Goal: Transaction & Acquisition: Purchase product/service

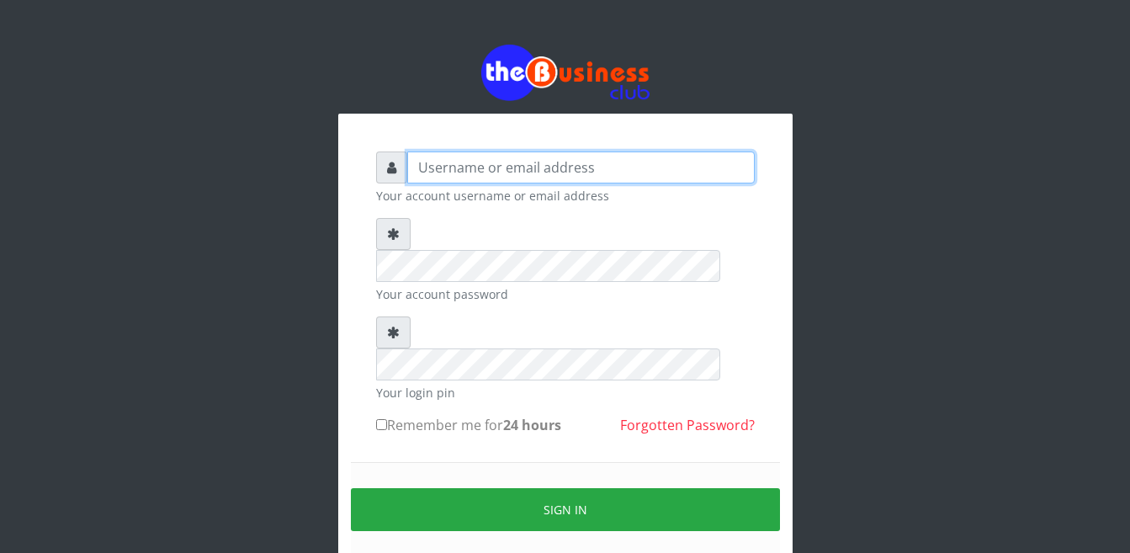
type input "Busybrain2"
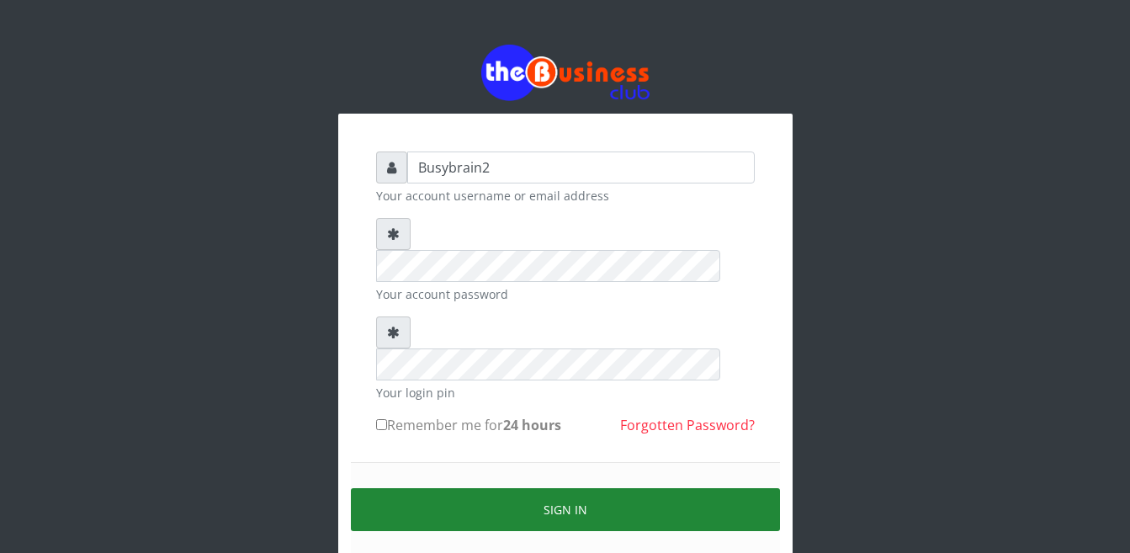
click at [578, 488] on button "Sign in" at bounding box center [565, 509] width 429 height 43
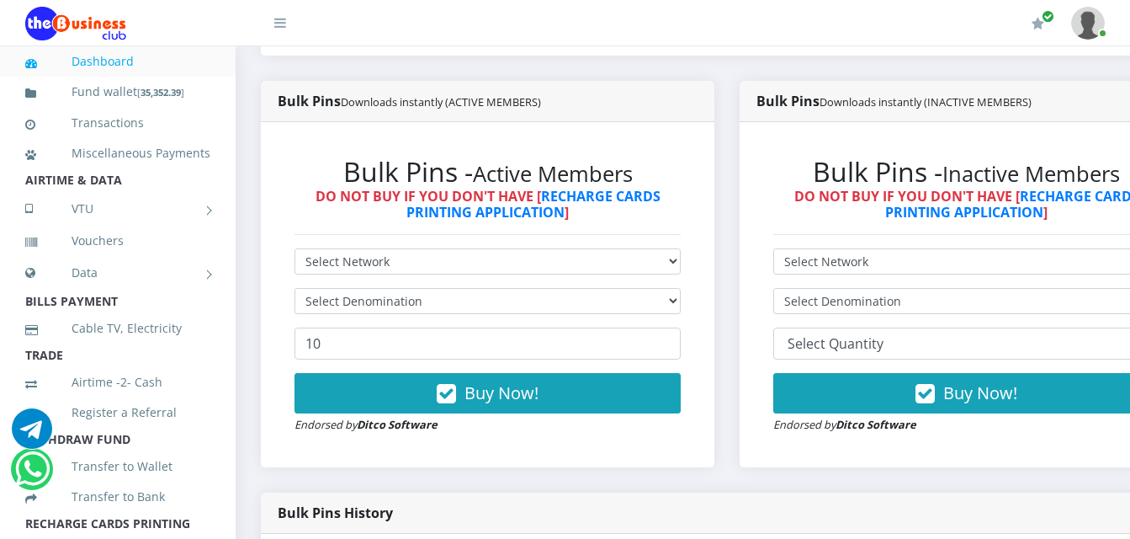
scroll to position [421, 0]
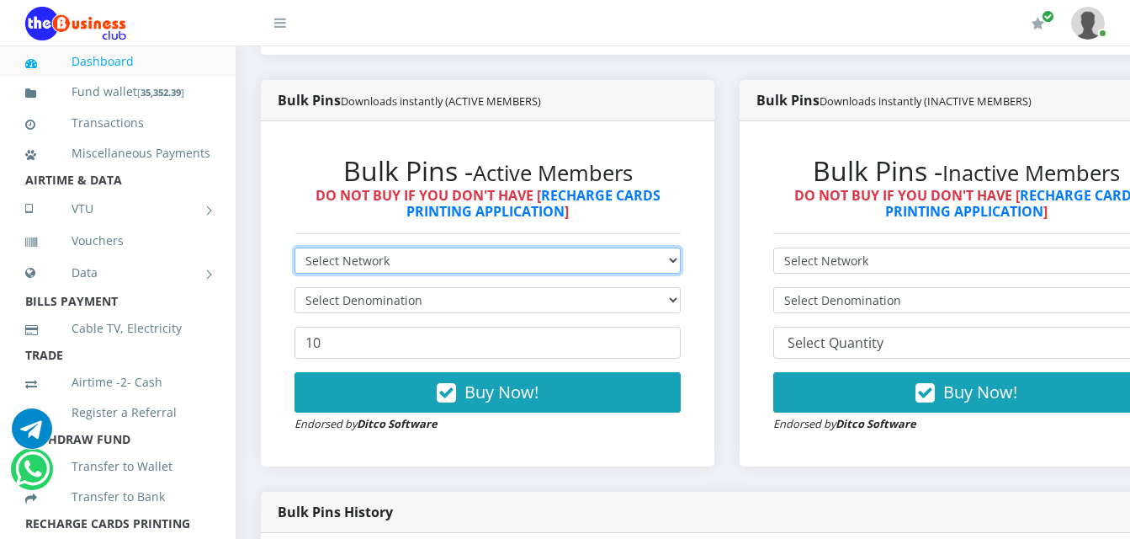
click at [339, 247] on select "Select Network MTN Globacom 9Mobile Airtel" at bounding box center [488, 260] width 386 height 26
select select "MTN"
click at [295, 247] on select "Select Network MTN Globacom 9Mobile Airtel" at bounding box center [488, 260] width 386 height 26
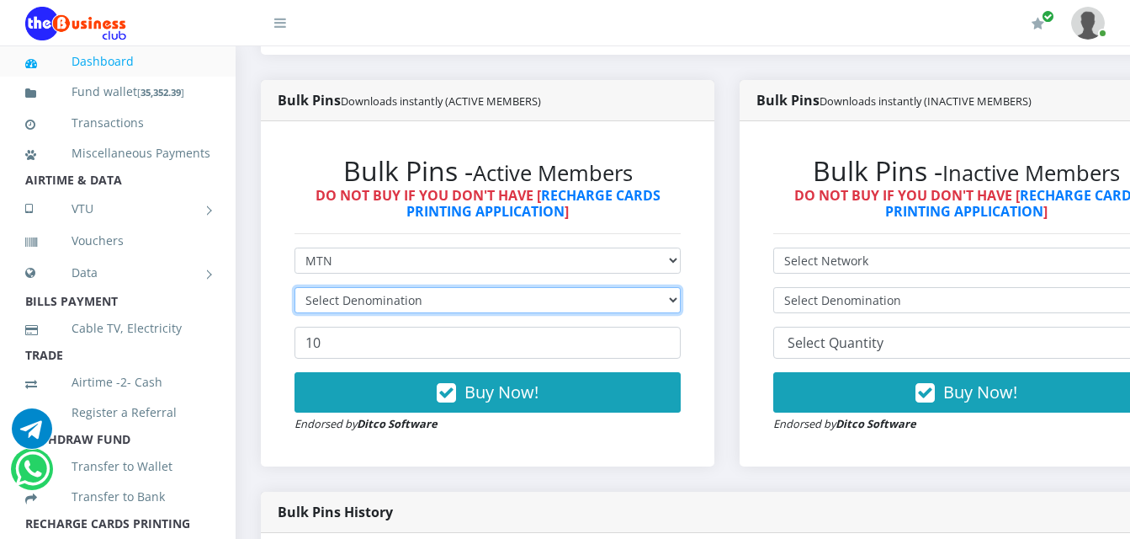
click at [327, 287] on select "Select Denomination" at bounding box center [488, 300] width 386 height 26
select select "193.98-200"
click at [295, 287] on select "Select Denomination MTN NGN100 - ₦96.99 MTN NGN200 - ₦193.98 MTN NGN400 - ₦387.…" at bounding box center [488, 300] width 386 height 26
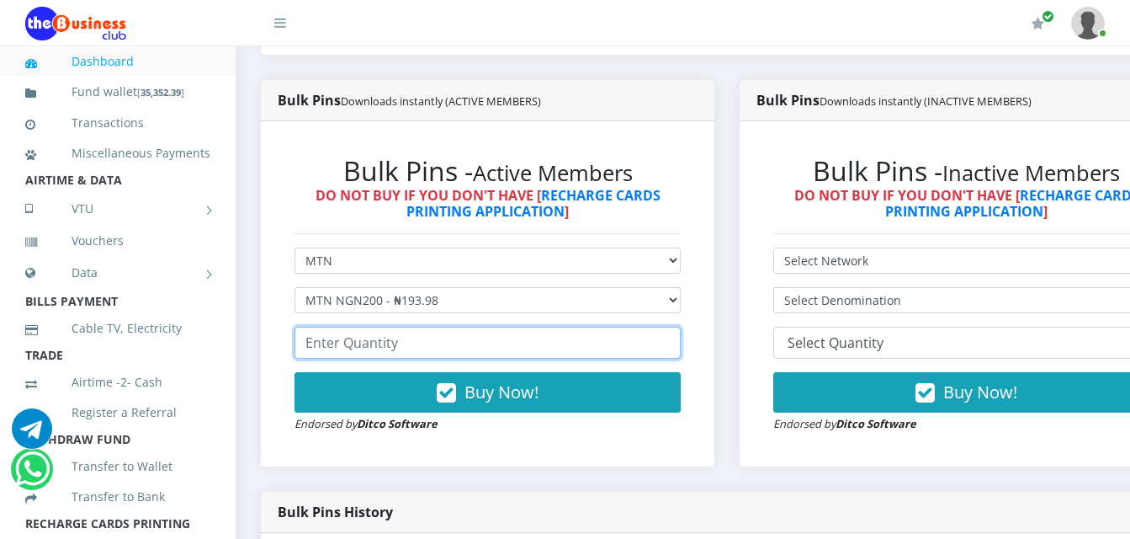
click at [320, 336] on input "number" at bounding box center [488, 343] width 386 height 32
click at [334, 329] on input "number" at bounding box center [488, 343] width 386 height 32
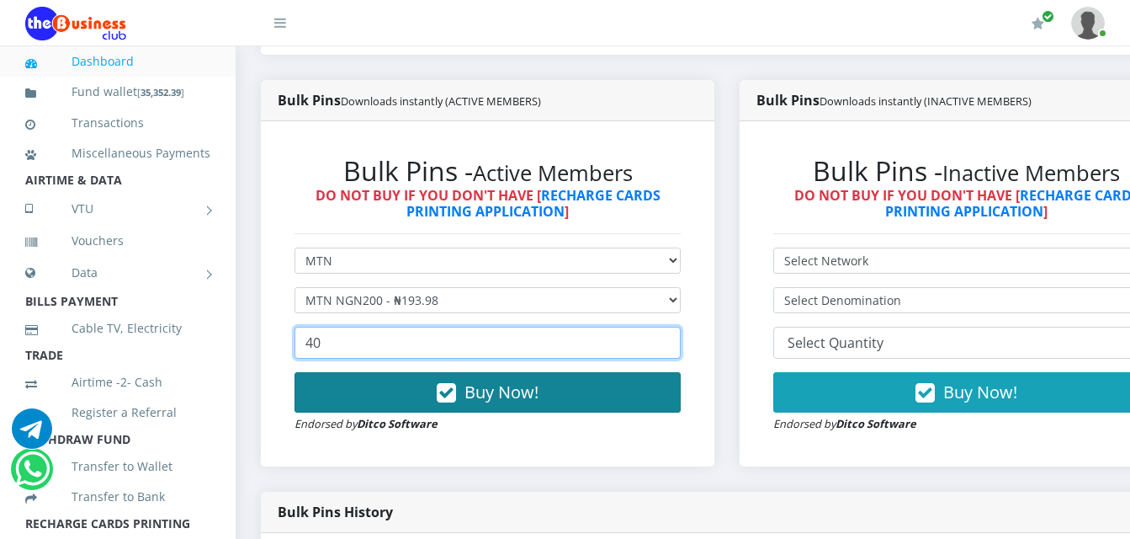
type input "40"
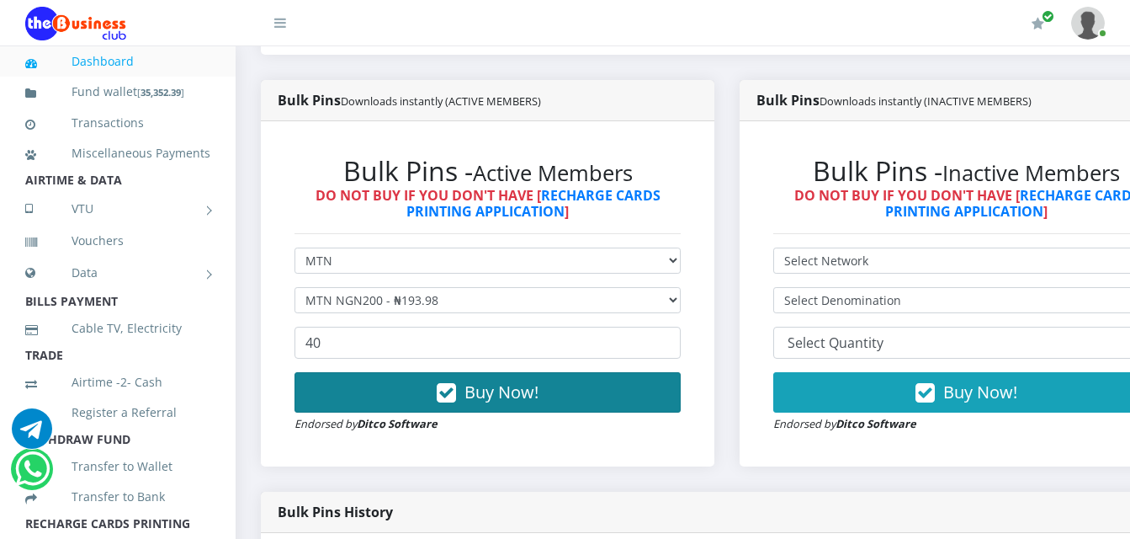
click at [401, 372] on button "Buy Now!" at bounding box center [488, 392] width 386 height 40
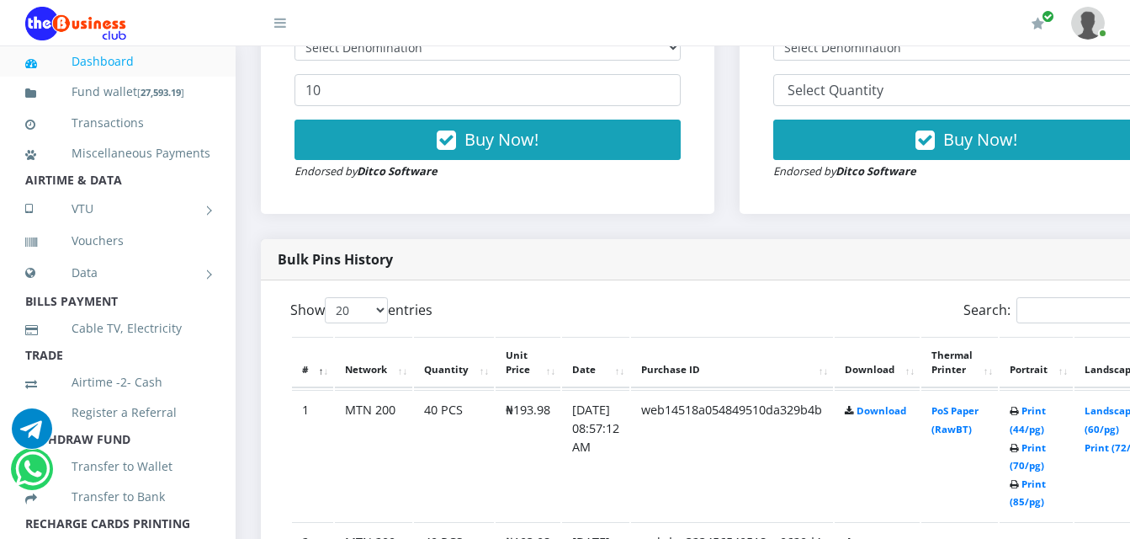
scroll to position [757, 0]
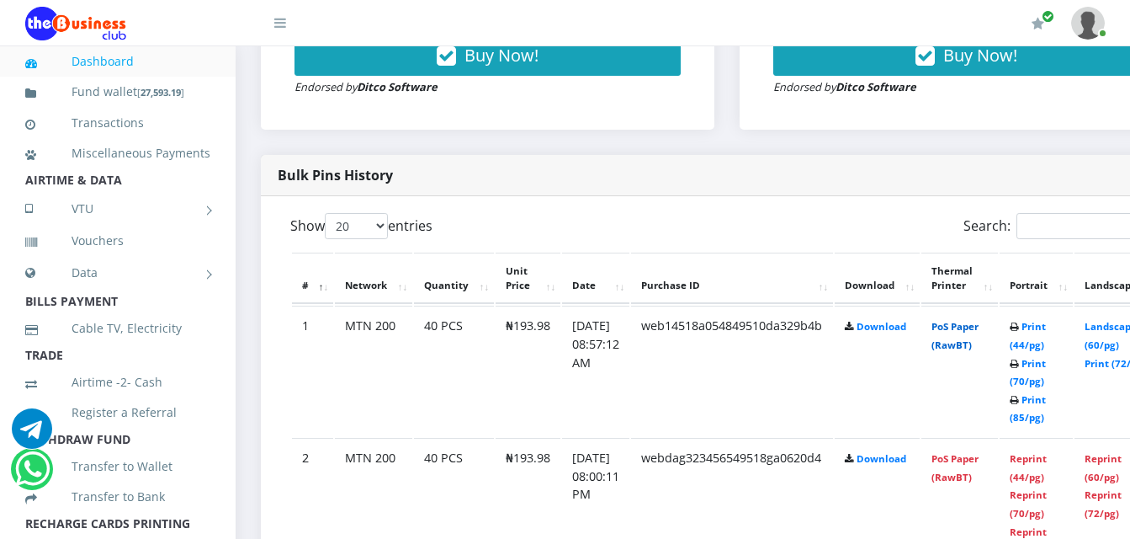
click at [978, 320] on link "PoS Paper (RawBT)" at bounding box center [955, 335] width 47 height 31
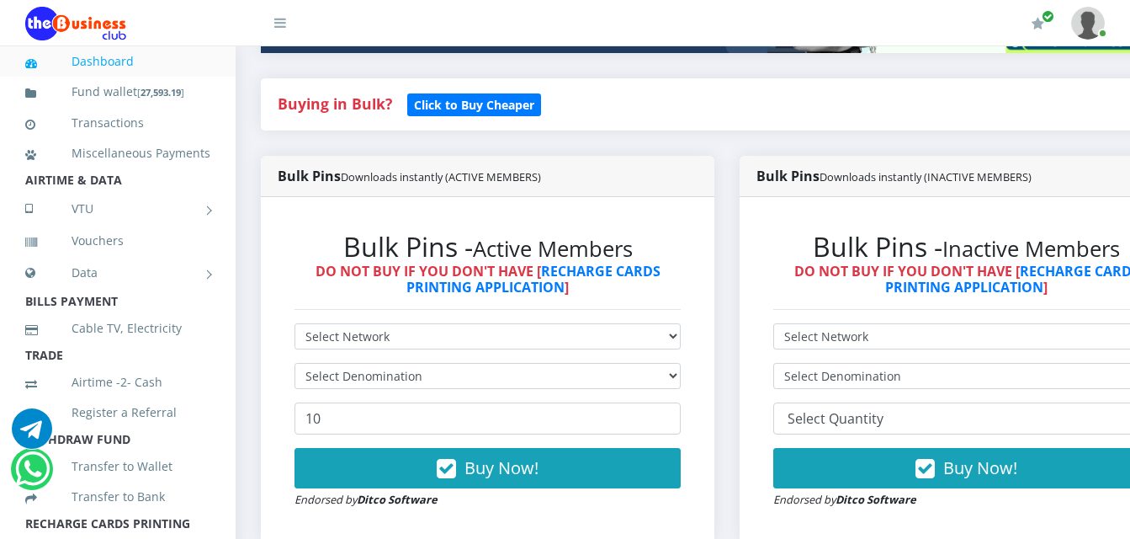
scroll to position [337, 0]
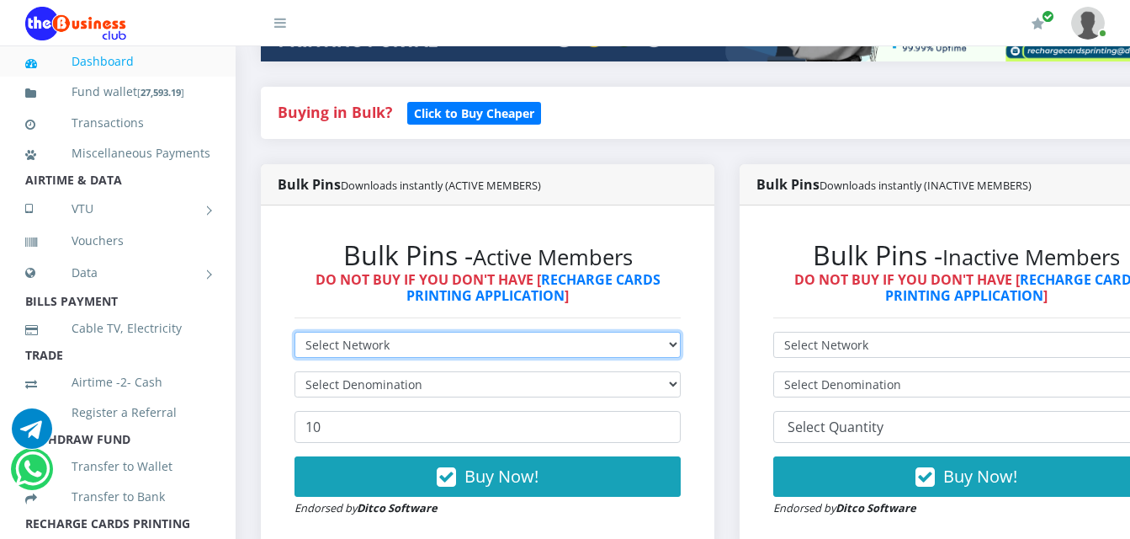
click at [375, 332] on select "Select Network MTN Globacom 9Mobile Airtel" at bounding box center [488, 345] width 386 height 26
select select "MTN"
click at [295, 332] on select "Select Network MTN Globacom 9Mobile Airtel" at bounding box center [488, 345] width 386 height 26
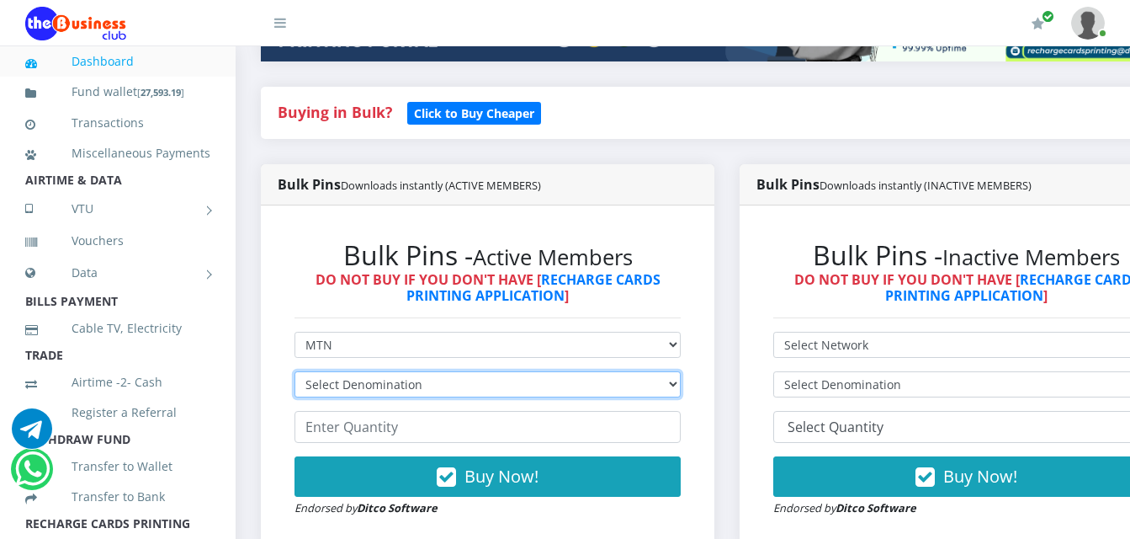
click at [365, 371] on select "Select Denomination MTN NGN100 - ₦96.99 MTN NGN200 - ₦193.98 MTN NGN400 - ₦387.…" at bounding box center [488, 384] width 386 height 26
click at [295, 371] on select "Select Denomination MTN NGN100 - ₦96.99 MTN NGN200 - ₦193.98 MTN NGN400 - ₦387.…" at bounding box center [488, 384] width 386 height 26
click at [453, 371] on select "Select Denomination MTN NGN100 - ₦96.99 MTN NGN200 - ₦193.98 MTN NGN400 - ₦387.…" at bounding box center [488, 384] width 386 height 26
select select "969.9-1000"
click at [295, 371] on select "Select Denomination MTN NGN100 - ₦96.99 MTN NGN200 - ₦193.98 MTN NGN400 - ₦387.…" at bounding box center [488, 384] width 386 height 26
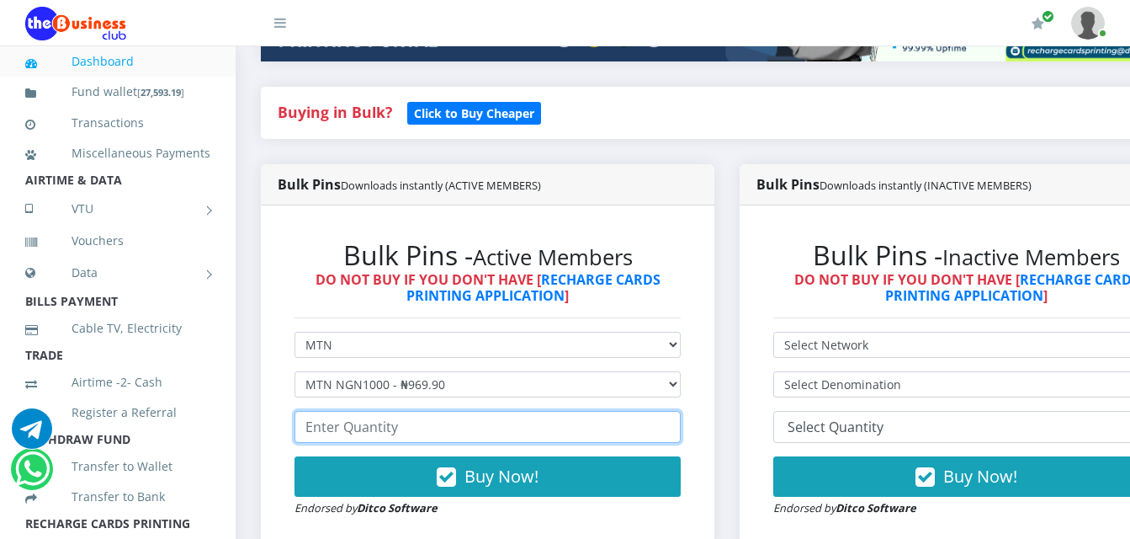
click at [417, 411] on input "number" at bounding box center [488, 427] width 386 height 32
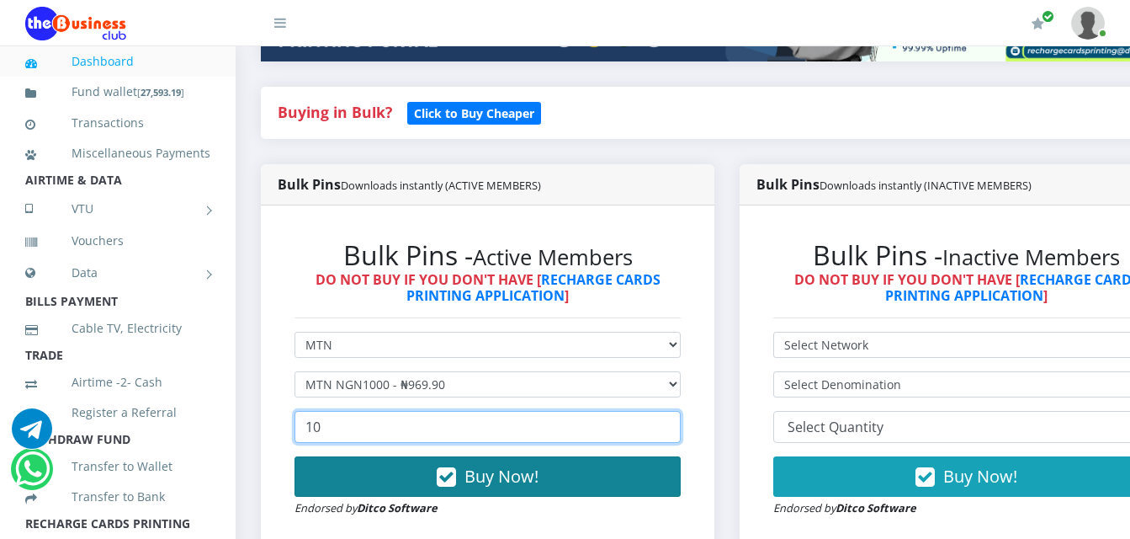
type input "10"
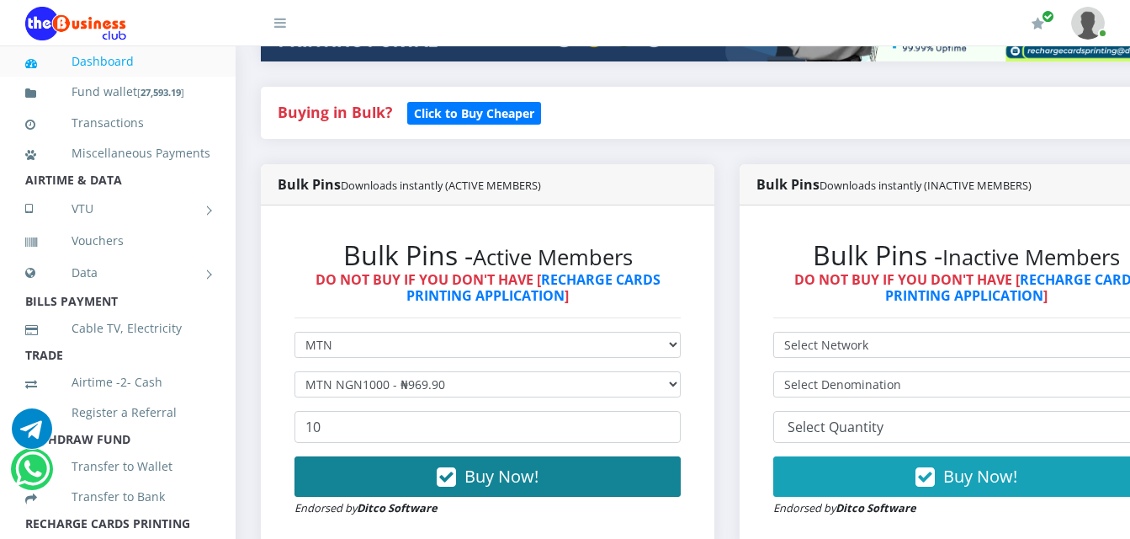
click at [393, 460] on button "Buy Now!" at bounding box center [488, 476] width 386 height 40
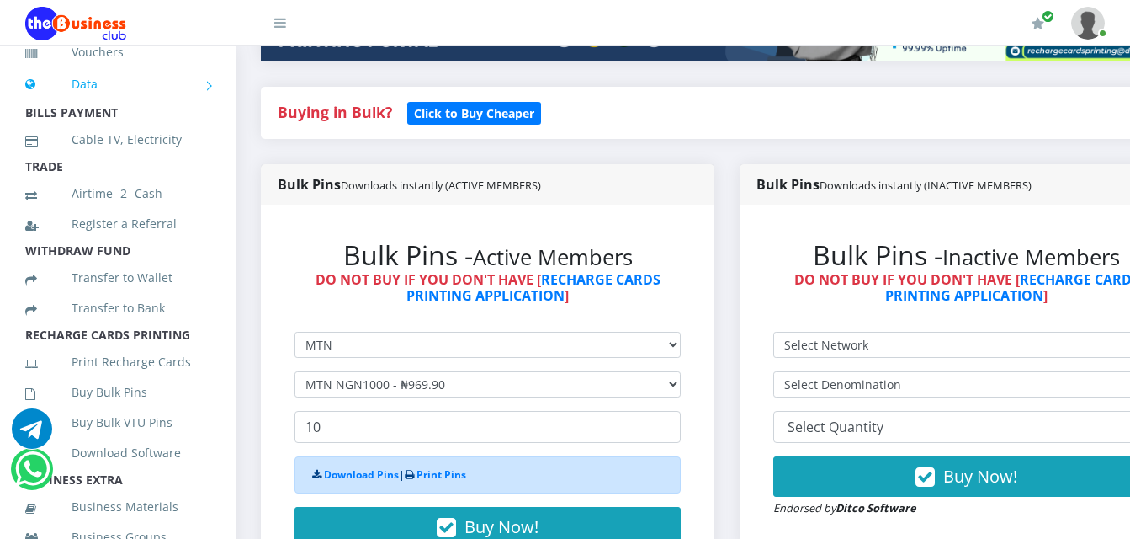
scroll to position [210, 0]
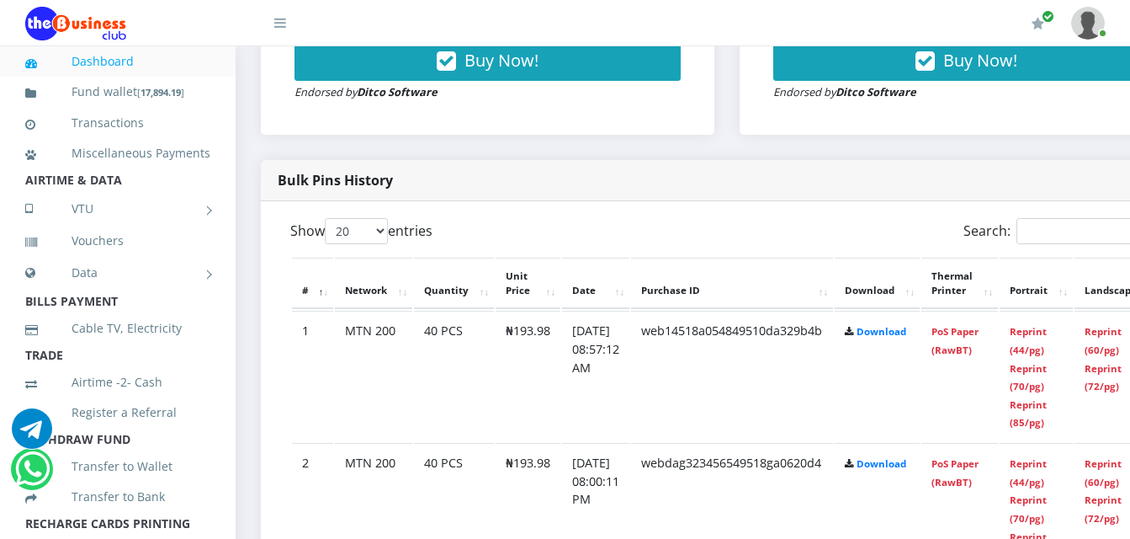
scroll to position [842, 0]
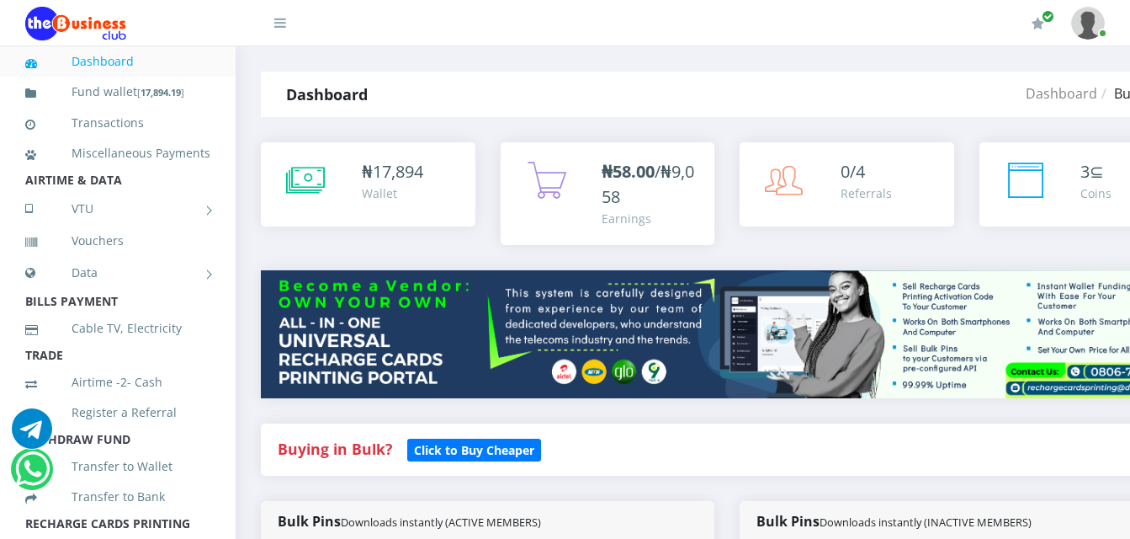
click at [142, 57] on link "Dashboard" at bounding box center [117, 61] width 185 height 39
click at [125, 115] on link "Transactions" at bounding box center [117, 123] width 185 height 39
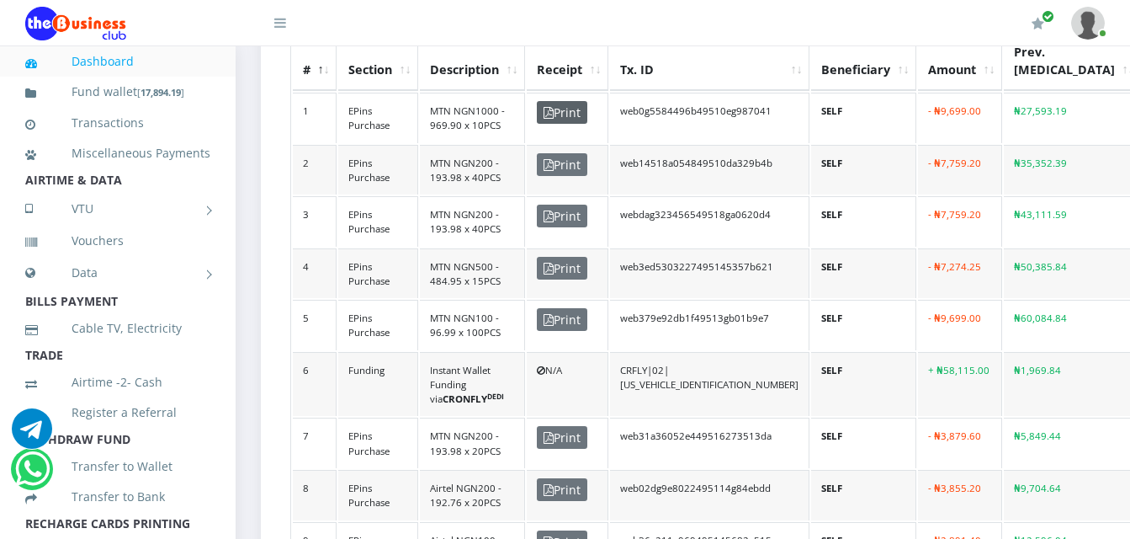
click at [571, 101] on span "Print" at bounding box center [562, 112] width 50 height 23
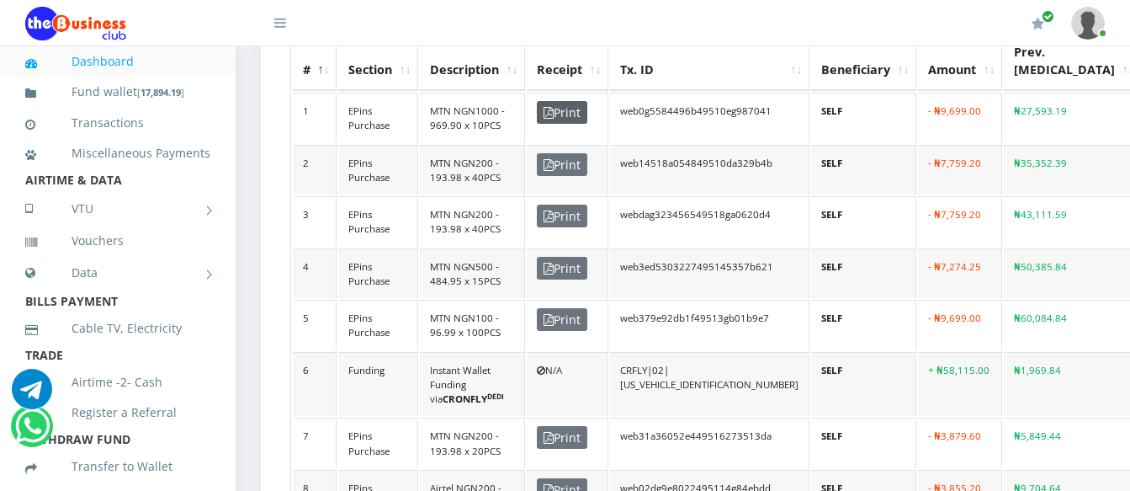
click at [560, 108] on span "Print" at bounding box center [562, 112] width 50 height 23
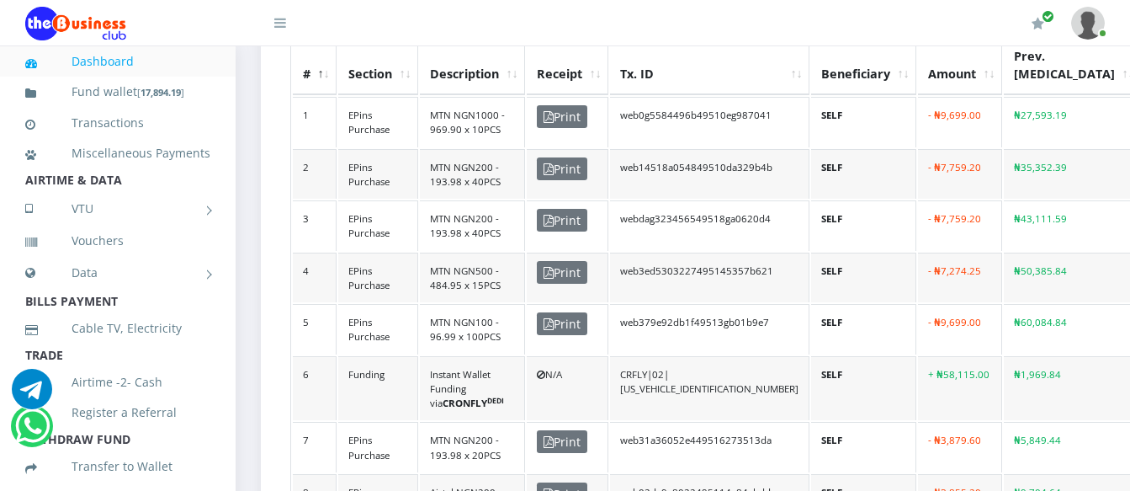
scroll to position [505, 0]
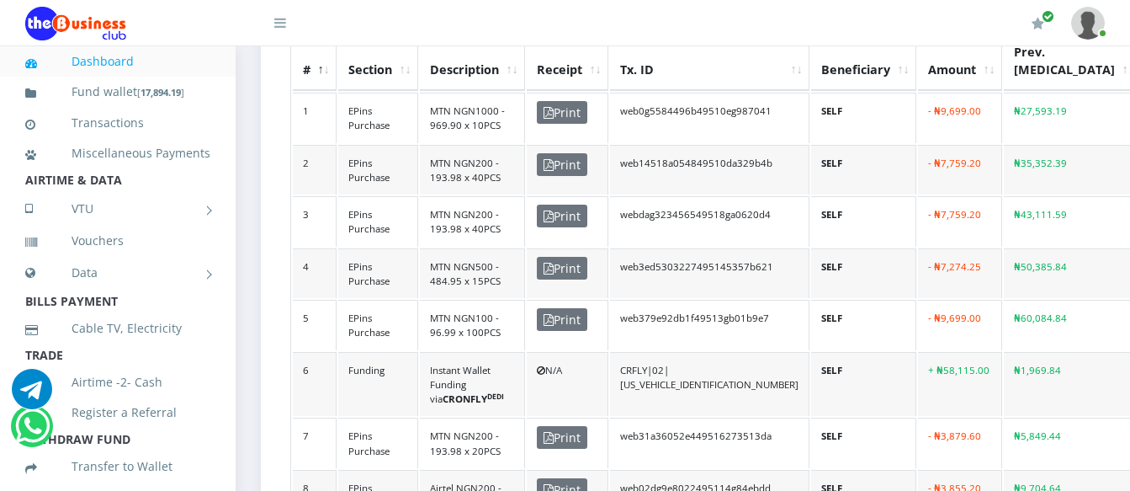
click at [677, 105] on td "web0g5584496b49510eg987041" at bounding box center [709, 118] width 199 height 50
click at [489, 98] on td "MTN NGN1000 - 969.90 x 10PCS" at bounding box center [472, 118] width 105 height 50
click at [509, 101] on td "MTN NGN1000 - 969.90 x 10PCS" at bounding box center [472, 118] width 105 height 50
click at [553, 101] on span "Print" at bounding box center [562, 112] width 50 height 23
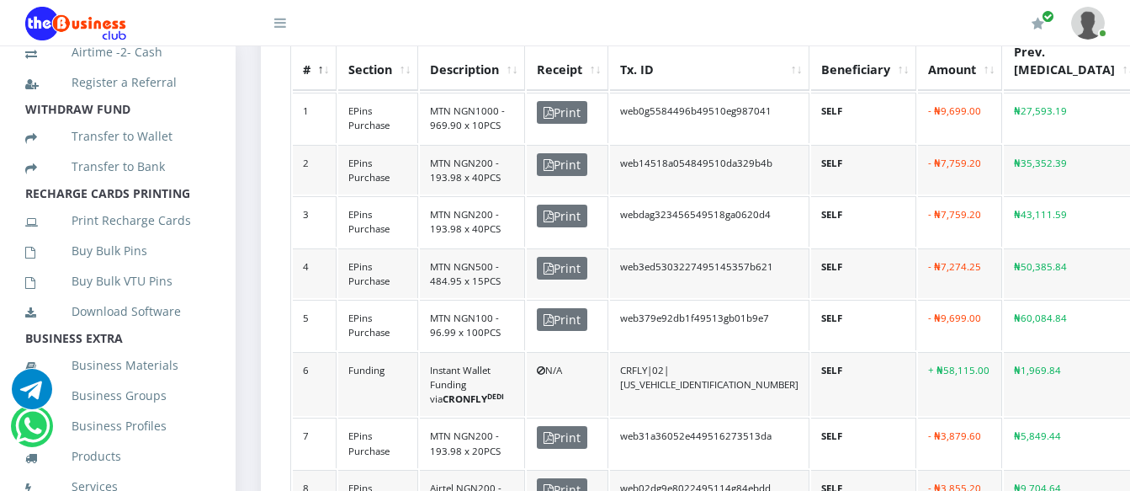
scroll to position [421, 0]
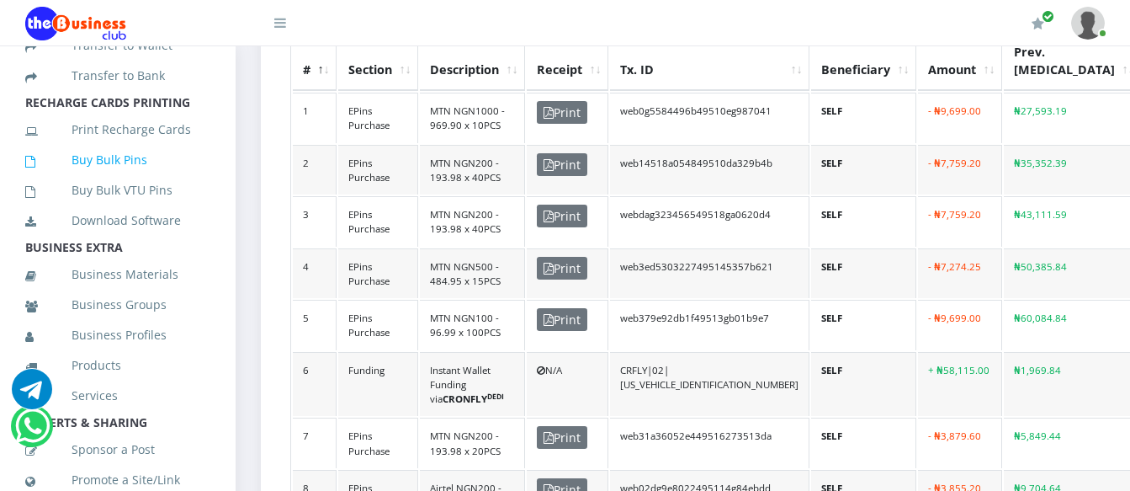
click at [105, 173] on link "Buy Bulk Pins" at bounding box center [117, 160] width 185 height 39
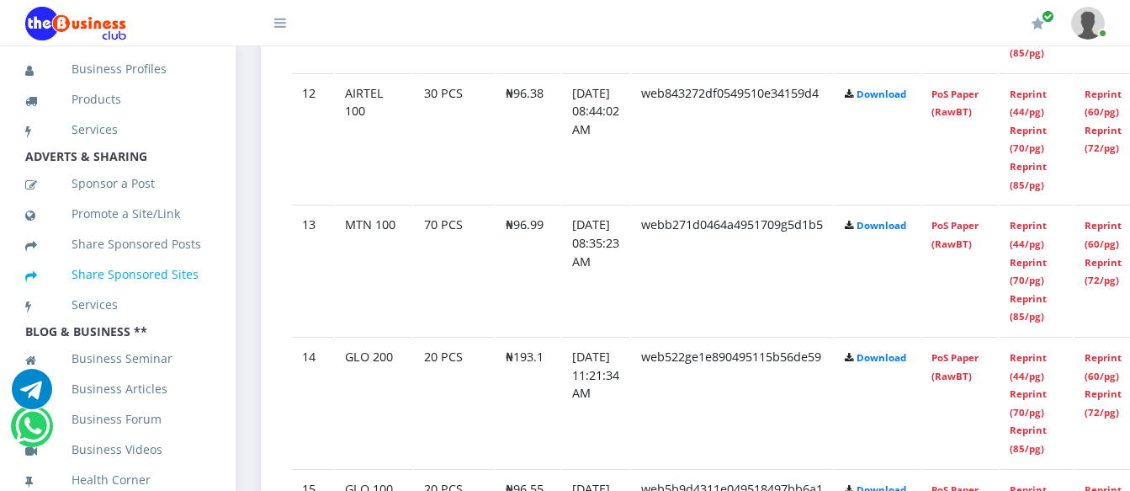
scroll to position [668, 0]
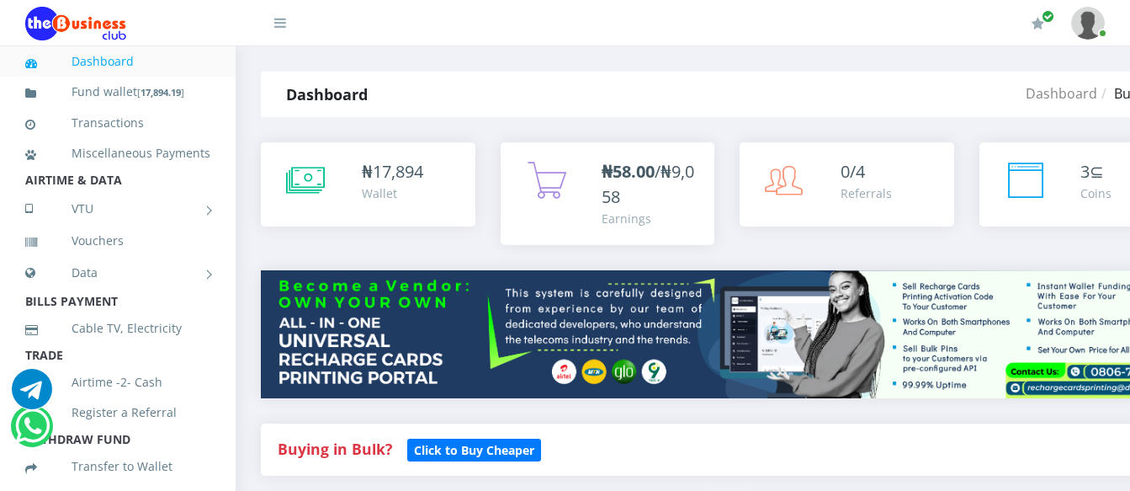
click at [1086, 25] on img at bounding box center [1088, 23] width 34 height 33
click at [1032, 121] on link "Logout" at bounding box center [1041, 117] width 109 height 27
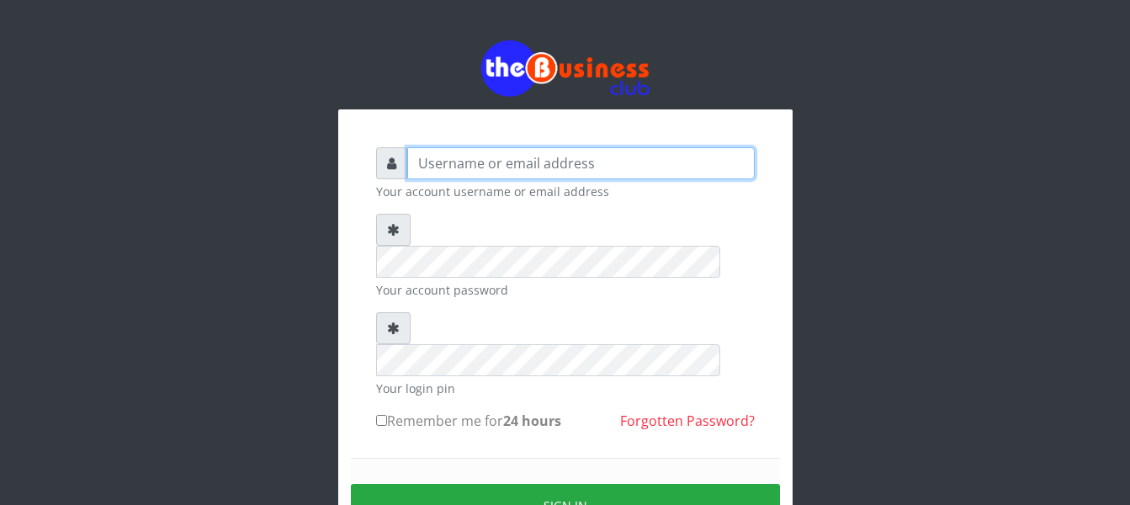
type input "Busybrain2"
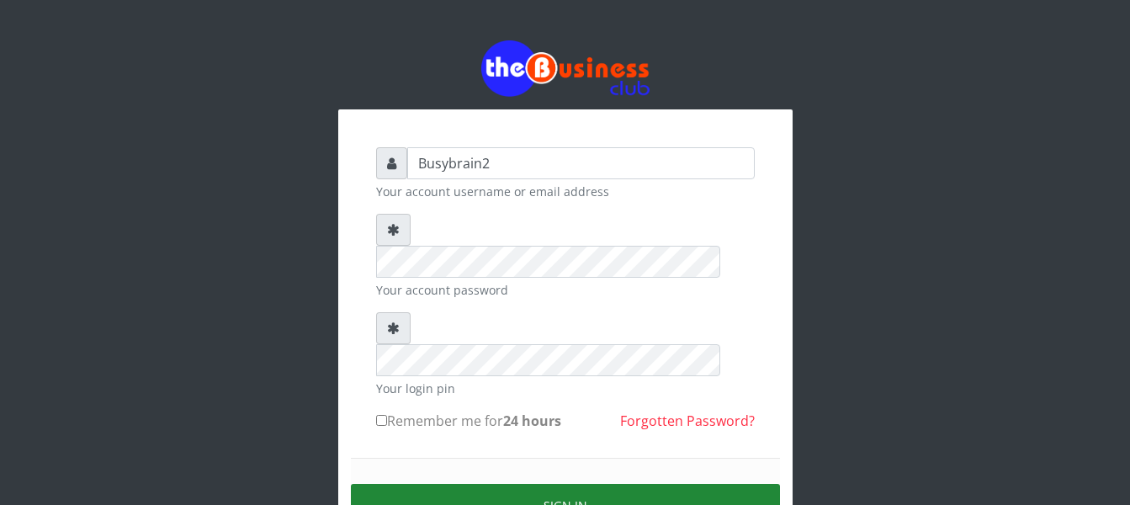
click at [535, 484] on button "Sign in" at bounding box center [565, 505] width 429 height 43
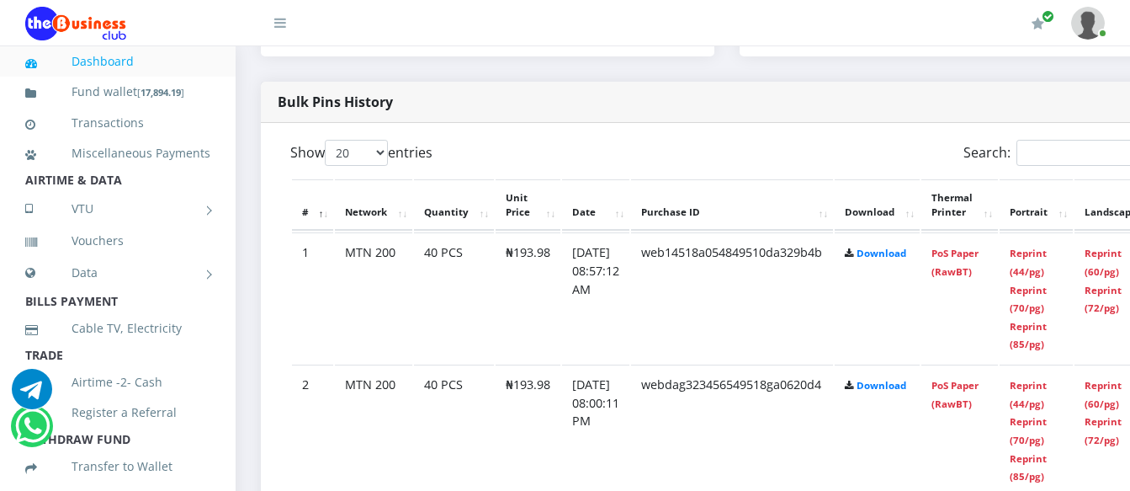
scroll to position [842, 0]
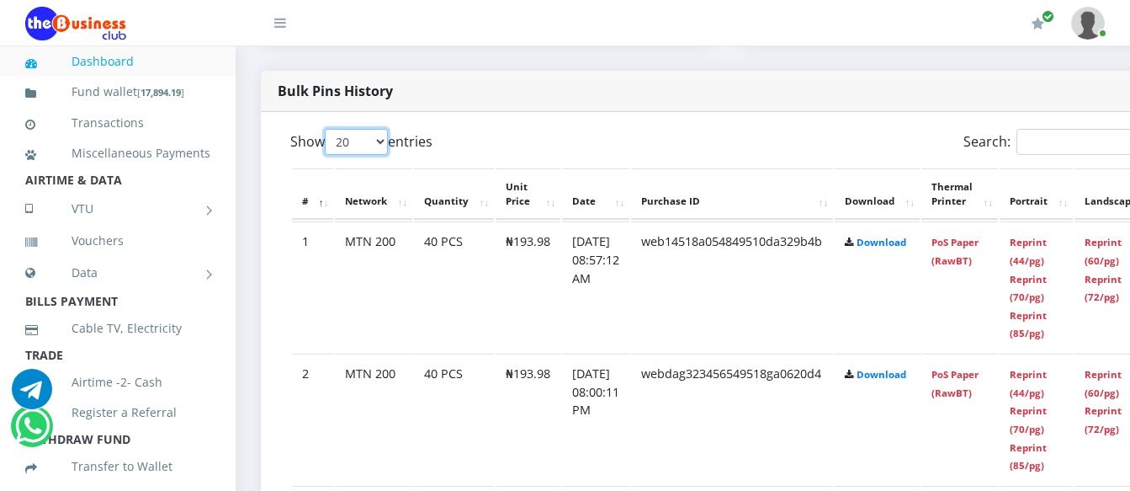
click at [381, 129] on select "20 50 100 All" at bounding box center [356, 142] width 63 height 26
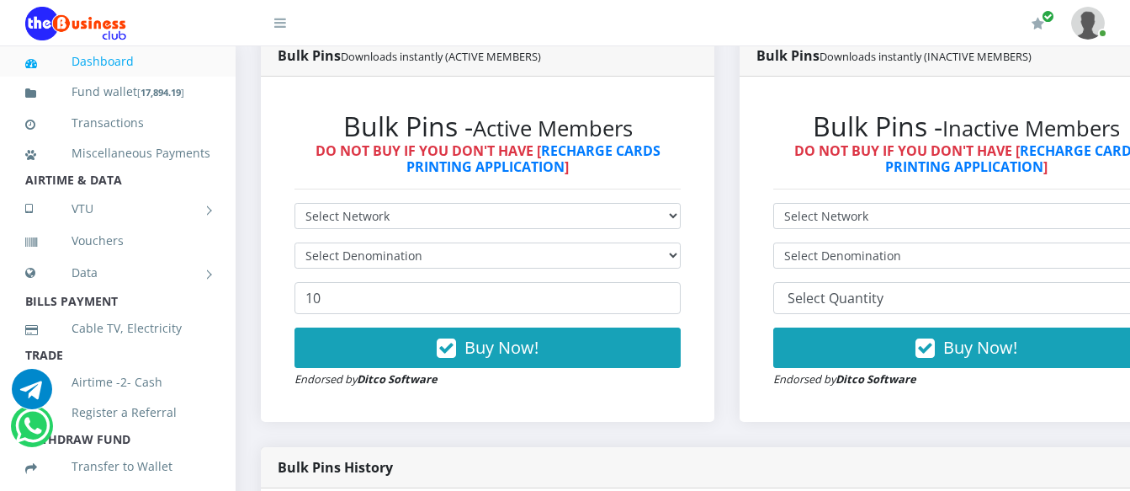
scroll to position [421, 0]
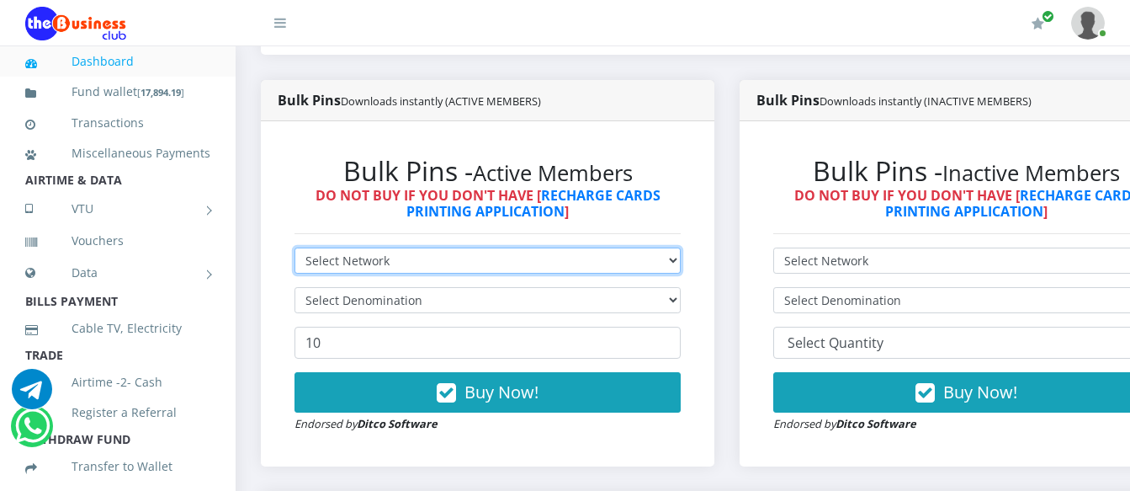
click at [325, 247] on select "Select Network MTN Globacom 9Mobile Airtel" at bounding box center [488, 260] width 386 height 26
click at [295, 247] on select "Select Network MTN Globacom 9Mobile Airtel" at bounding box center [488, 260] width 386 height 26
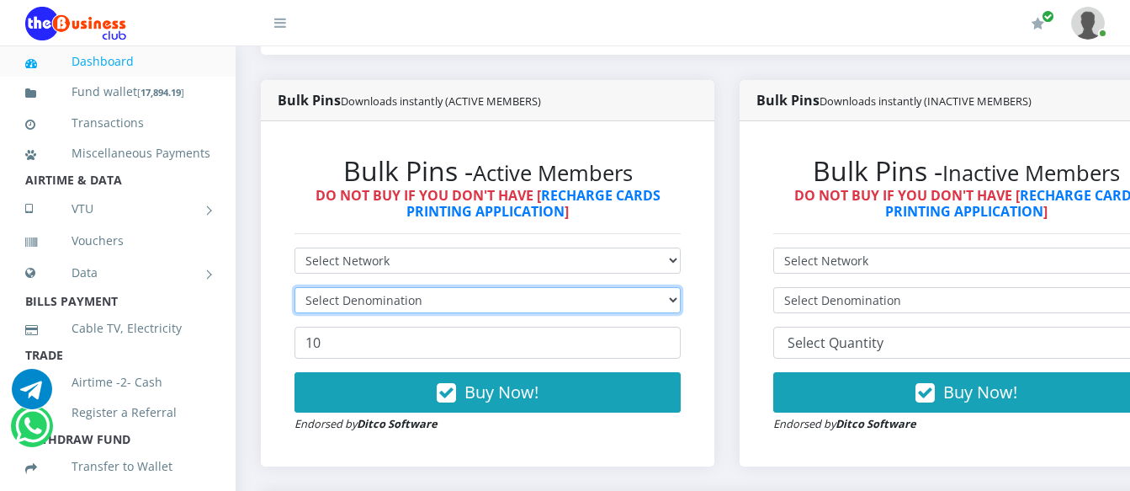
click at [333, 287] on select "Select Denomination" at bounding box center [488, 300] width 386 height 26
click at [340, 287] on select "Select Denomination" at bounding box center [488, 300] width 386 height 26
click at [339, 287] on select "Select Denomination" at bounding box center [488, 300] width 386 height 26
click at [338, 287] on select "Select Denomination" at bounding box center [488, 300] width 386 height 26
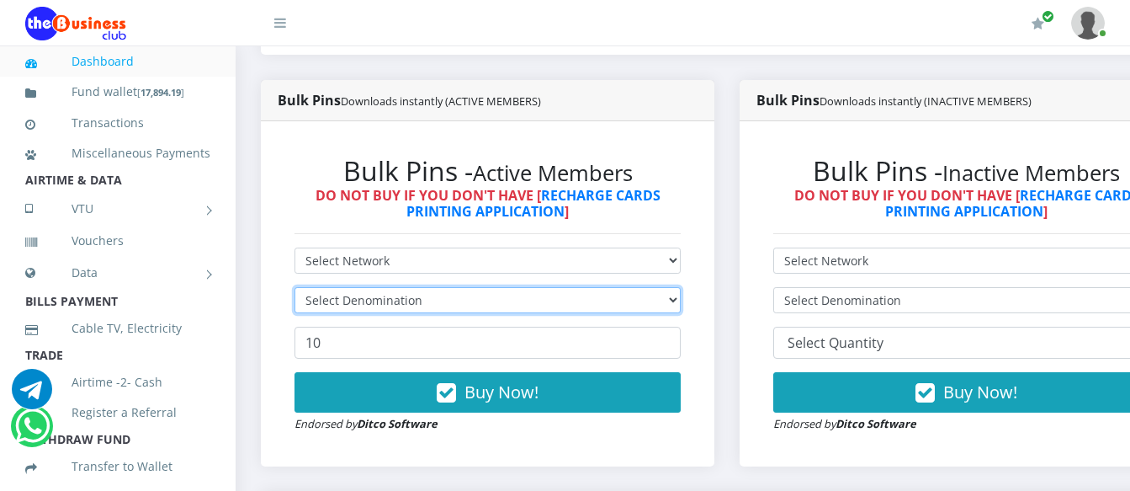
click at [337, 287] on select "Select Denomination" at bounding box center [488, 300] width 386 height 26
click at [333, 287] on select "Select Denomination" at bounding box center [488, 300] width 386 height 26
click at [327, 287] on select "Select Denomination" at bounding box center [488, 300] width 386 height 26
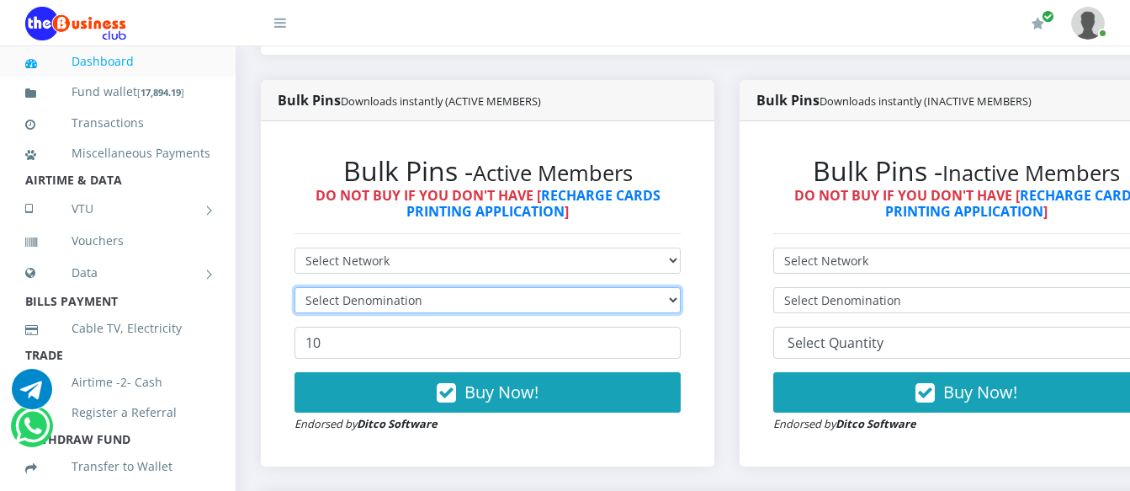
click at [327, 287] on select "Select Denomination" at bounding box center [488, 300] width 386 height 26
drag, startPoint x: 327, startPoint y: 277, endPoint x: 323, endPoint y: 285, distance: 9.4
click at [323, 287] on select "Select Denomination" at bounding box center [488, 300] width 386 height 26
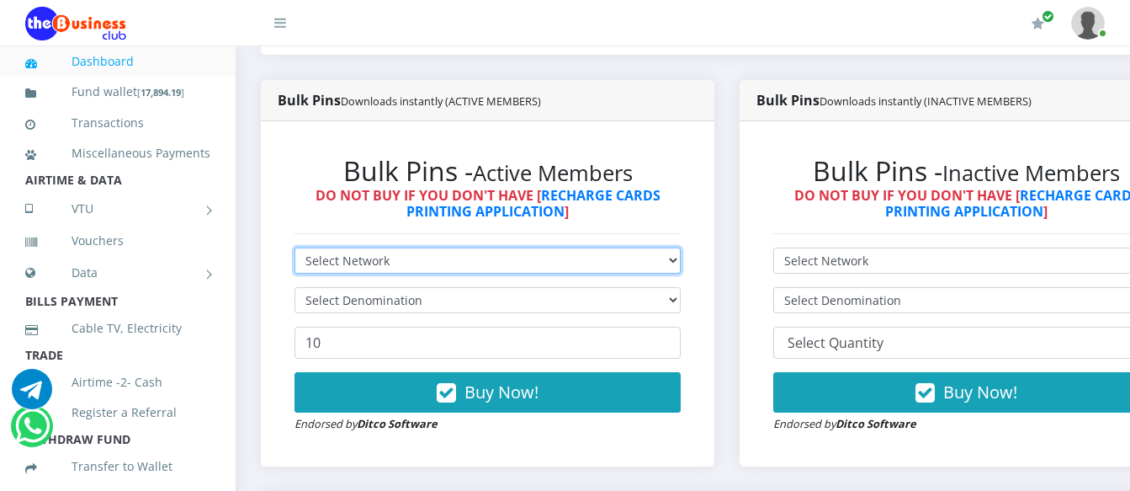
click at [328, 247] on select "Select Network MTN Globacom 9Mobile Airtel" at bounding box center [488, 260] width 386 height 26
select select "MTN"
click at [295, 247] on select "Select Network MTN Globacom 9Mobile Airtel" at bounding box center [488, 260] width 386 height 26
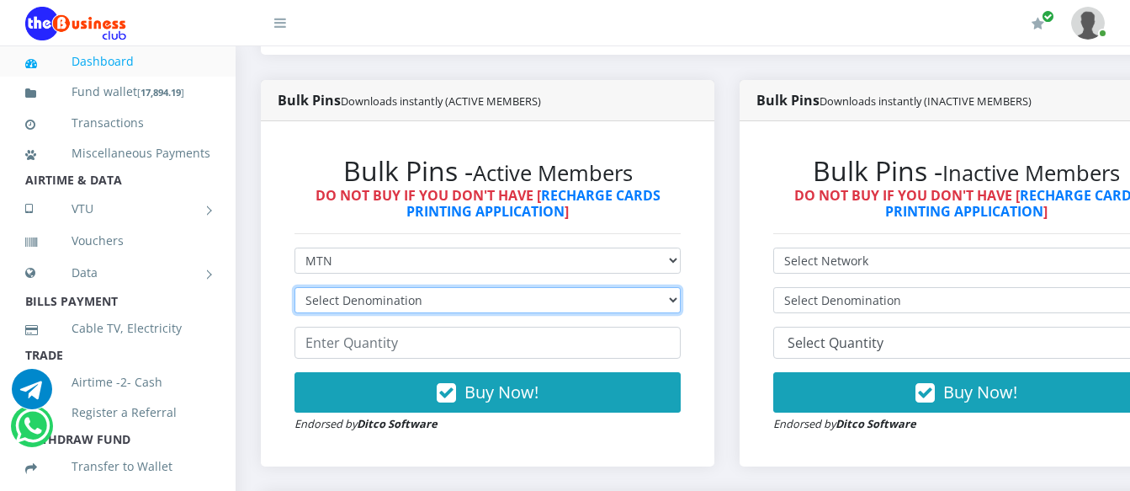
click at [322, 287] on select "Select Denomination MTN NGN100 - ₦96.99 MTN NGN200 - ₦193.98 MTN NGN400 - ₦387.…" at bounding box center [488, 300] width 386 height 26
click at [336, 287] on select "Select Denomination MTN NGN100 - ₦96.99 MTN NGN200 - ₦193.98 MTN NGN400 - ₦387.…" at bounding box center [488, 300] width 386 height 26
select select "484.95-500"
click at [295, 287] on select "Select Denomination MTN NGN100 - ₦96.99 MTN NGN200 - ₦193.98 MTN NGN400 - ₦387.…" at bounding box center [488, 300] width 386 height 26
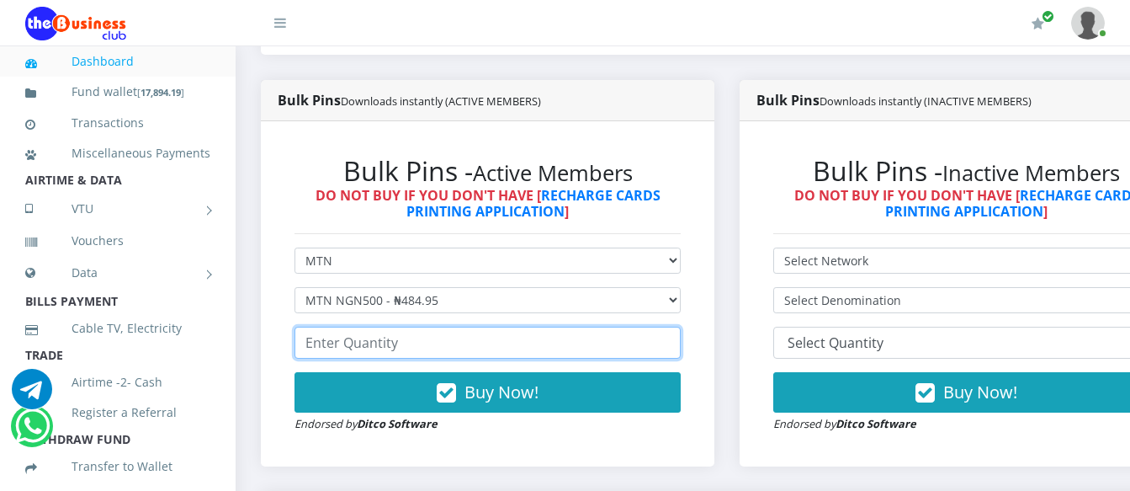
click at [333, 327] on input "number" at bounding box center [488, 343] width 386 height 32
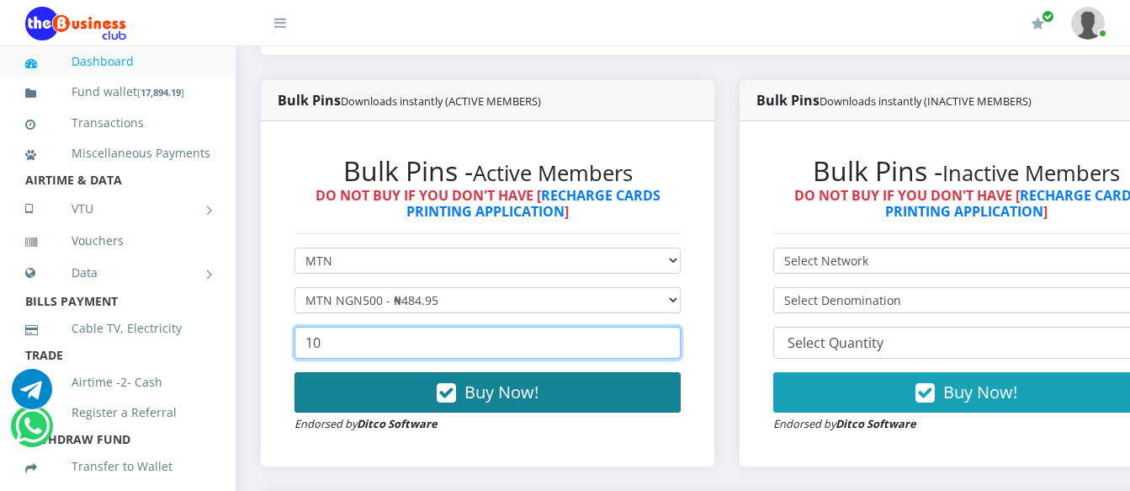
type input "10"
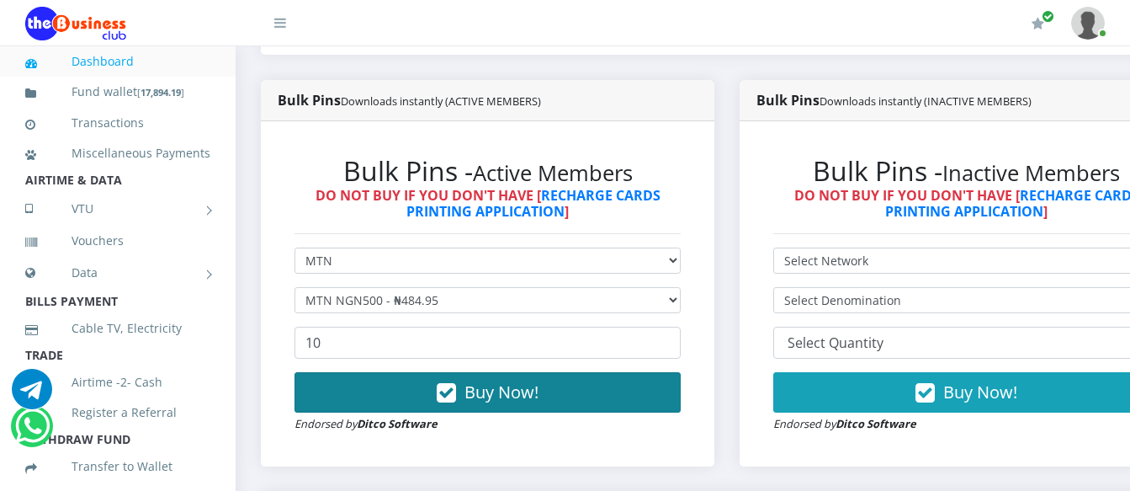
click at [361, 384] on button "Buy Now!" at bounding box center [488, 392] width 386 height 40
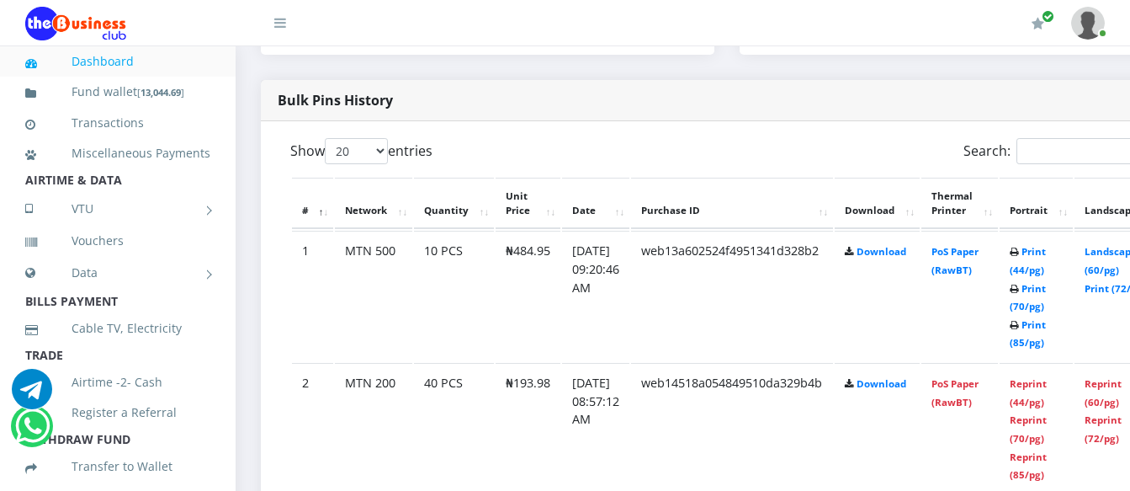
scroll to position [842, 0]
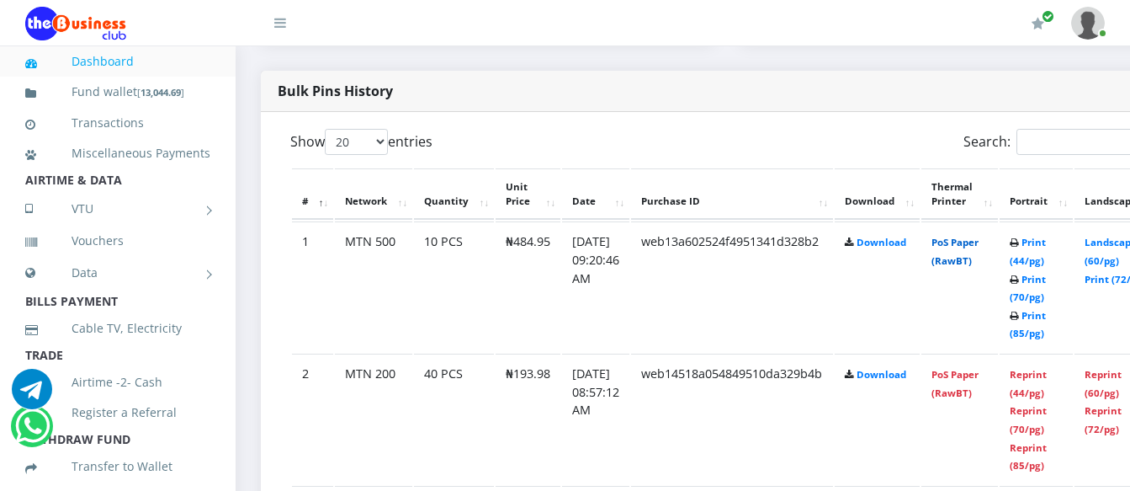
click at [979, 236] on link "PoS Paper (RawBT)" at bounding box center [955, 251] width 47 height 31
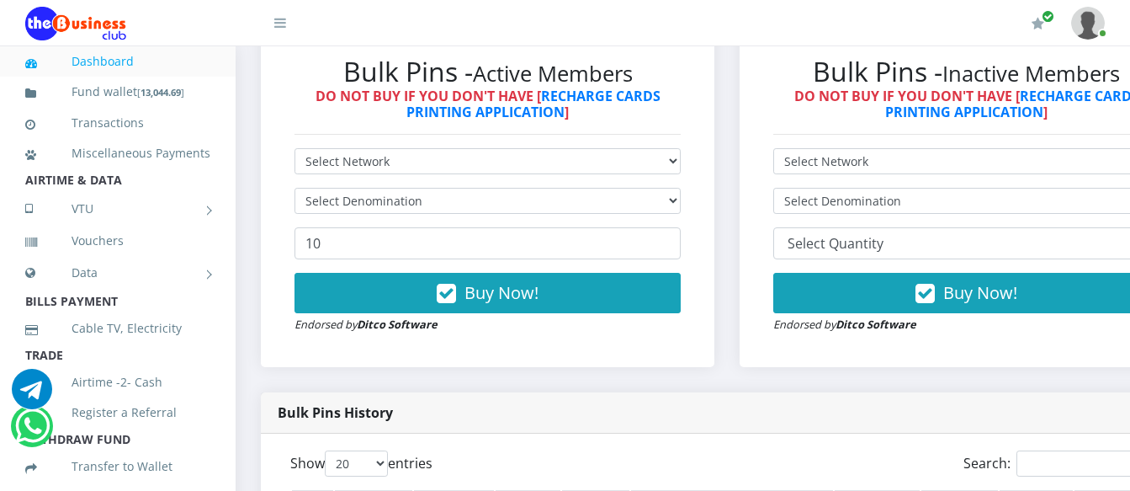
scroll to position [505, 0]
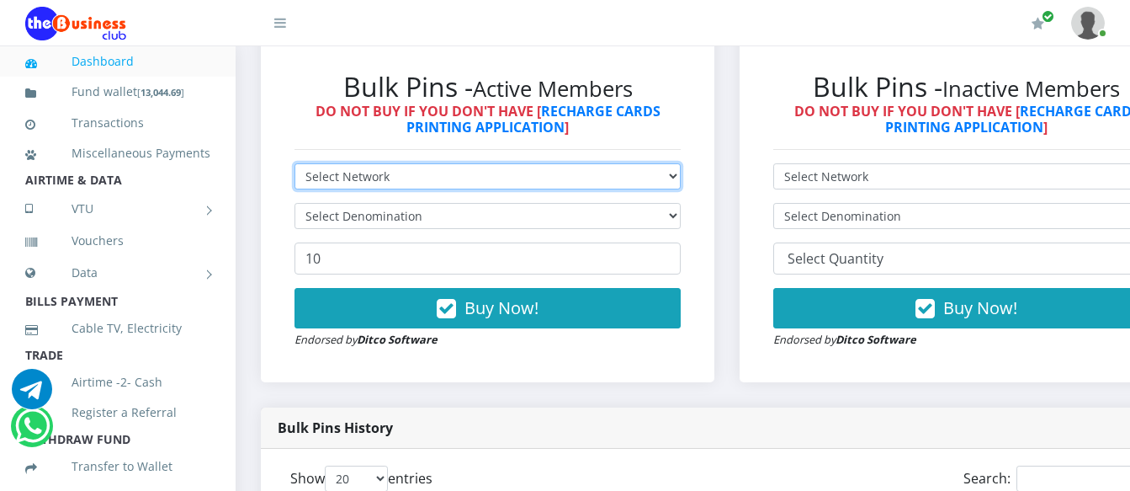
click at [369, 163] on select "Select Network MTN Globacom 9Mobile Airtel" at bounding box center [488, 176] width 386 height 26
select select "Airtel"
click at [295, 163] on select "Select Network MTN Globacom 9Mobile Airtel" at bounding box center [488, 176] width 386 height 26
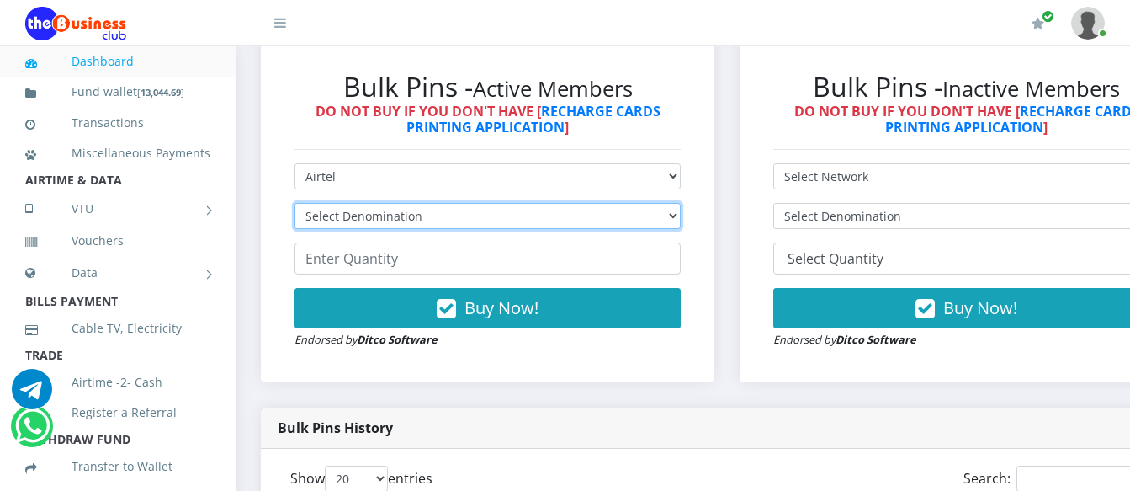
click at [380, 203] on select "Select Denomination Airtel NGN100 - ₦96.38 Airtel NGN200 - ₦192.76 Airtel NGN50…" at bounding box center [488, 216] width 386 height 26
select select "481.9-500"
click at [295, 203] on select "Select Denomination Airtel NGN100 - ₦96.38 Airtel NGN200 - ₦192.76 Airtel NGN50…" at bounding box center [488, 216] width 386 height 26
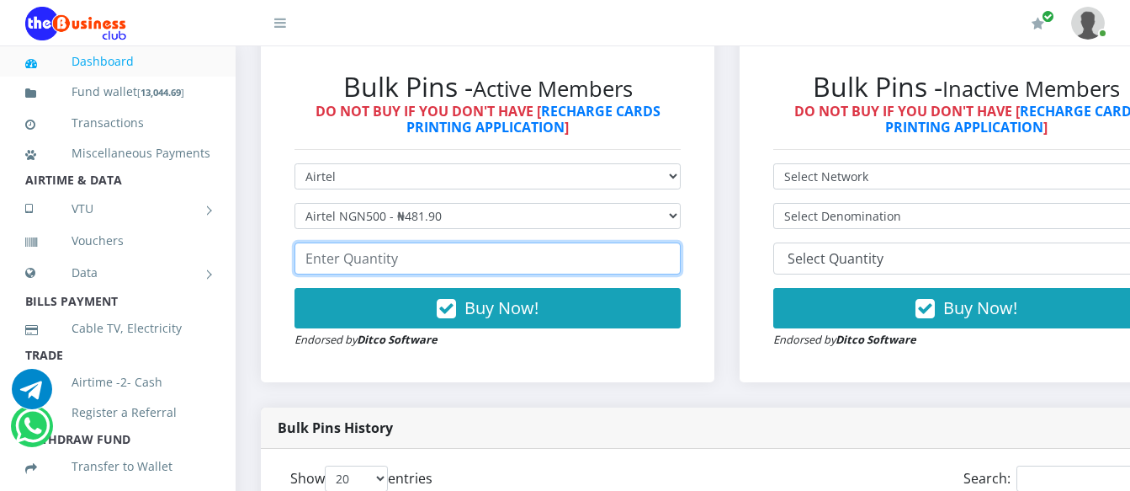
click at [374, 242] on input "number" at bounding box center [488, 258] width 386 height 32
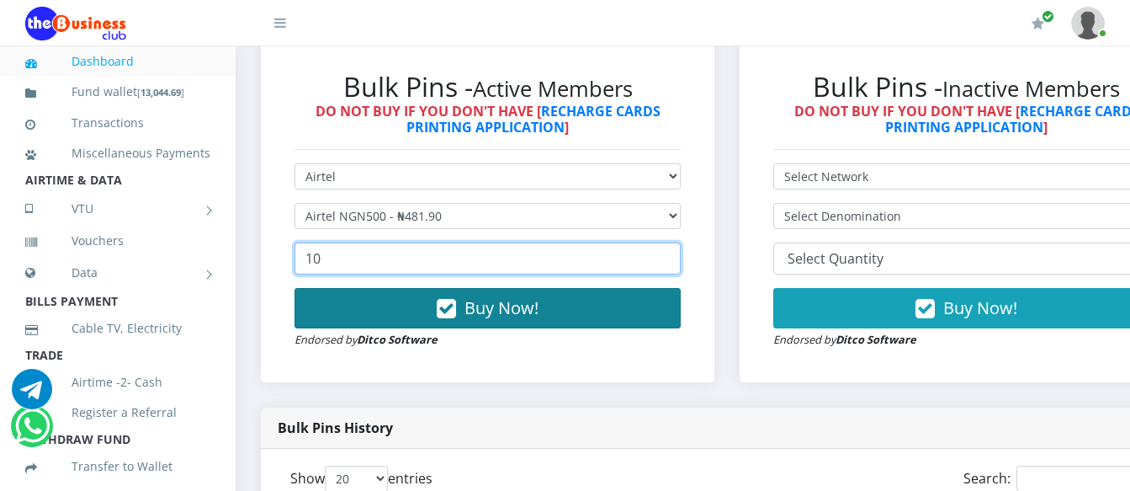
type input "10"
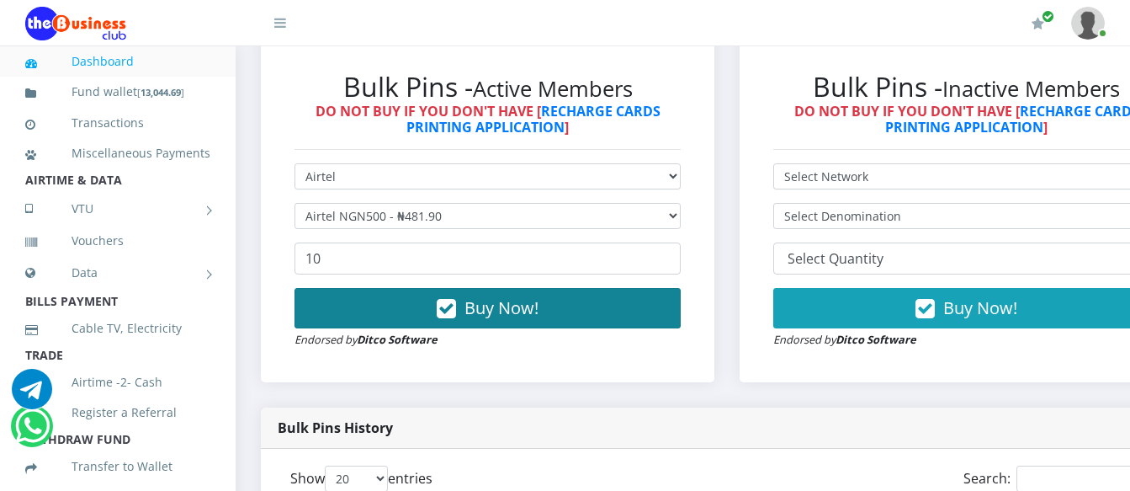
click at [401, 295] on button "Buy Now!" at bounding box center [488, 308] width 386 height 40
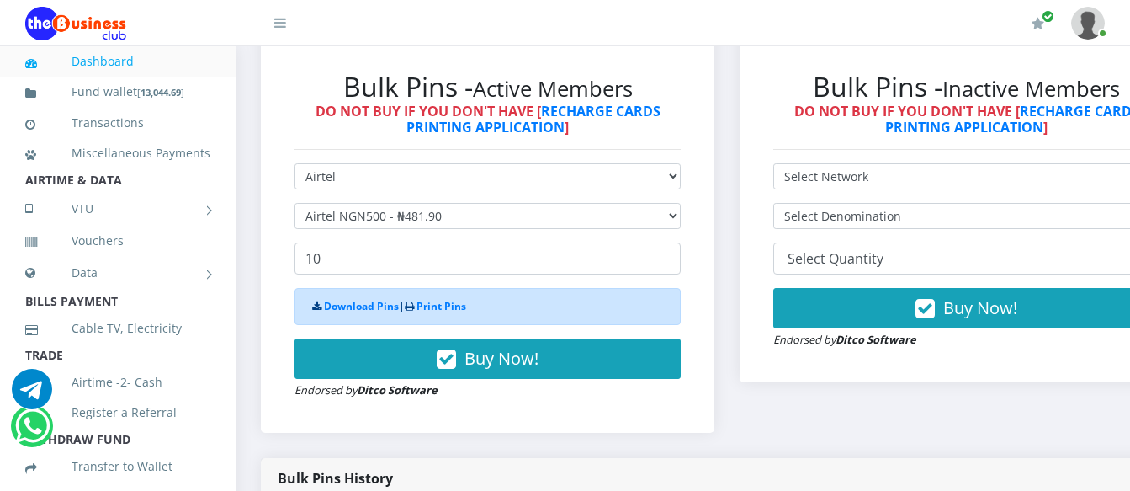
scroll to position [190, 0]
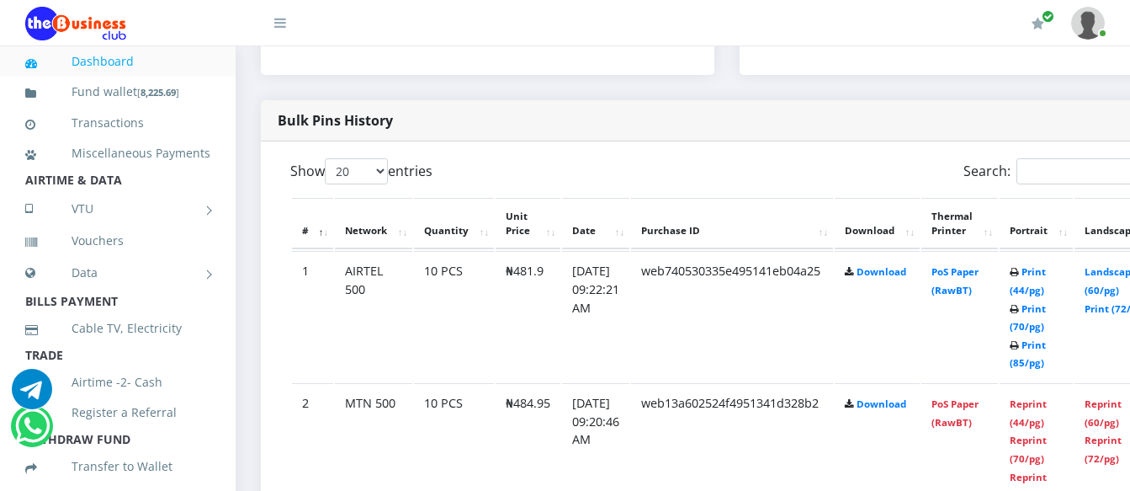
scroll to position [842, 0]
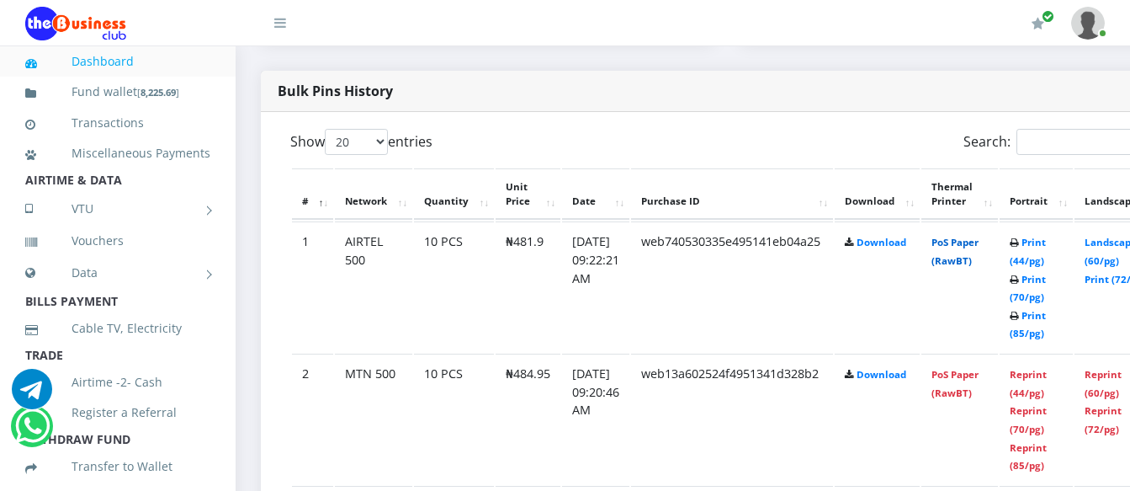
click at [979, 236] on link "PoS Paper (RawBT)" at bounding box center [955, 251] width 47 height 31
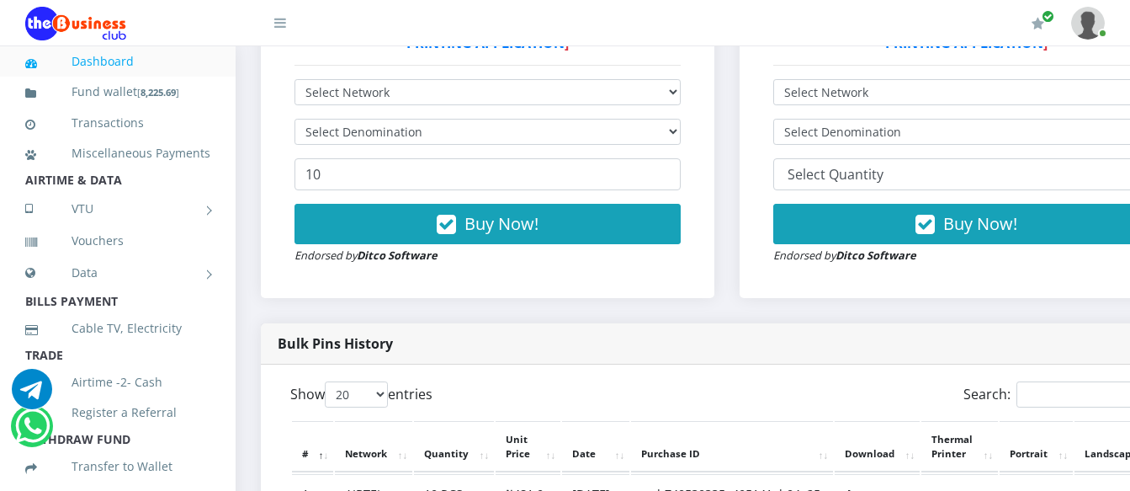
scroll to position [421, 0]
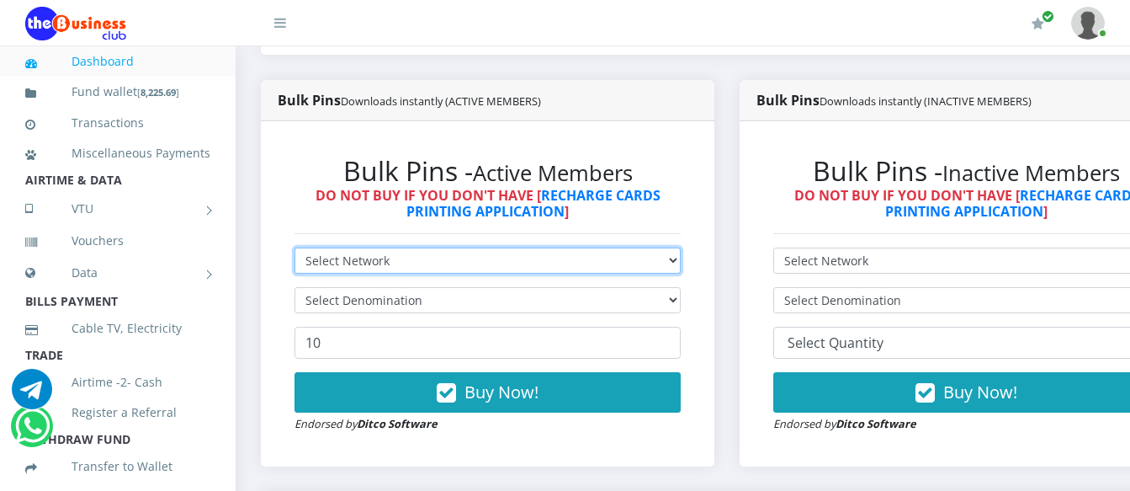
click at [433, 247] on select "Select Network MTN Globacom 9Mobile Airtel" at bounding box center [488, 260] width 386 height 26
select select "Airtel"
click at [295, 247] on select "Select Network MTN Globacom 9Mobile Airtel" at bounding box center [488, 260] width 386 height 26
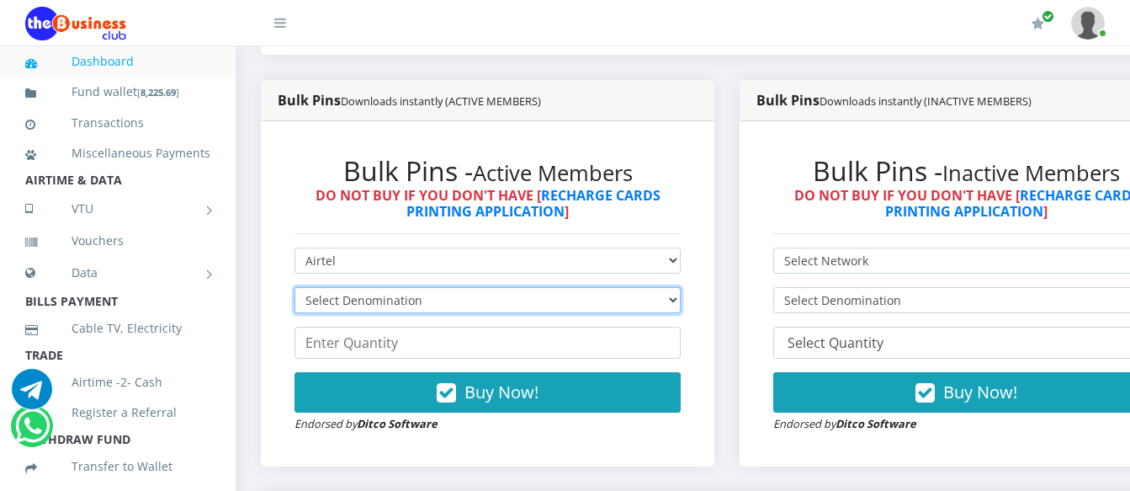
click at [414, 289] on select "Select Denomination Airtel NGN100 - ₦96.38 Airtel NGN200 - ₦192.76 Airtel NGN50…" at bounding box center [488, 300] width 386 height 26
select select "96.38-100"
click at [295, 287] on select "Select Denomination Airtel NGN100 - ₦96.38 Airtel NGN200 - ₦192.76 Airtel NGN50…" at bounding box center [488, 300] width 386 height 26
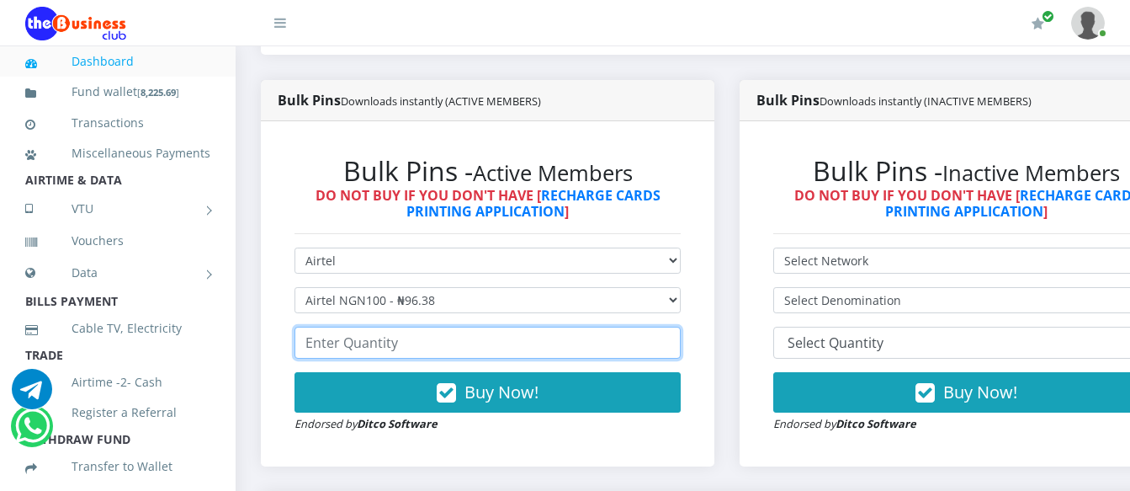
click at [412, 333] on input "number" at bounding box center [488, 343] width 386 height 32
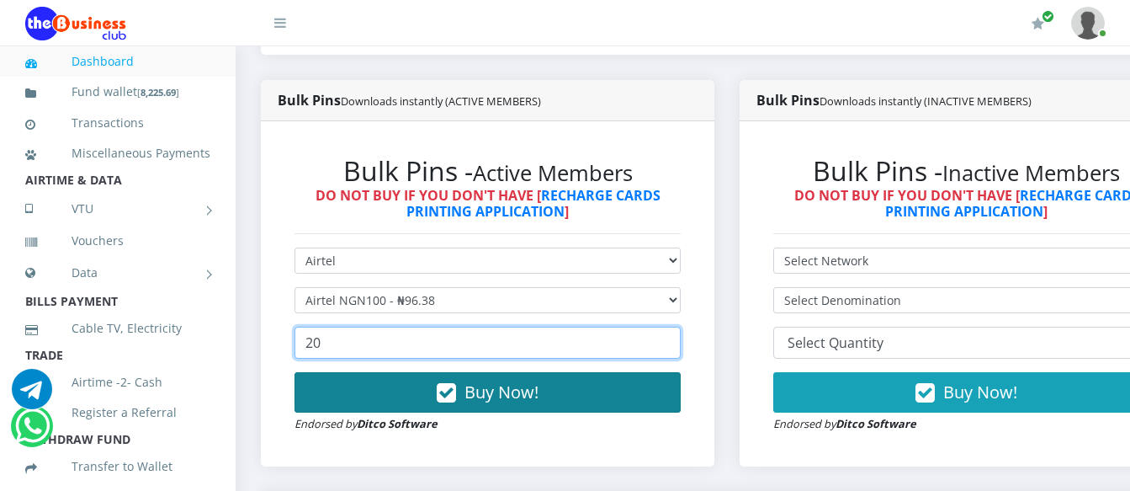
type input "20"
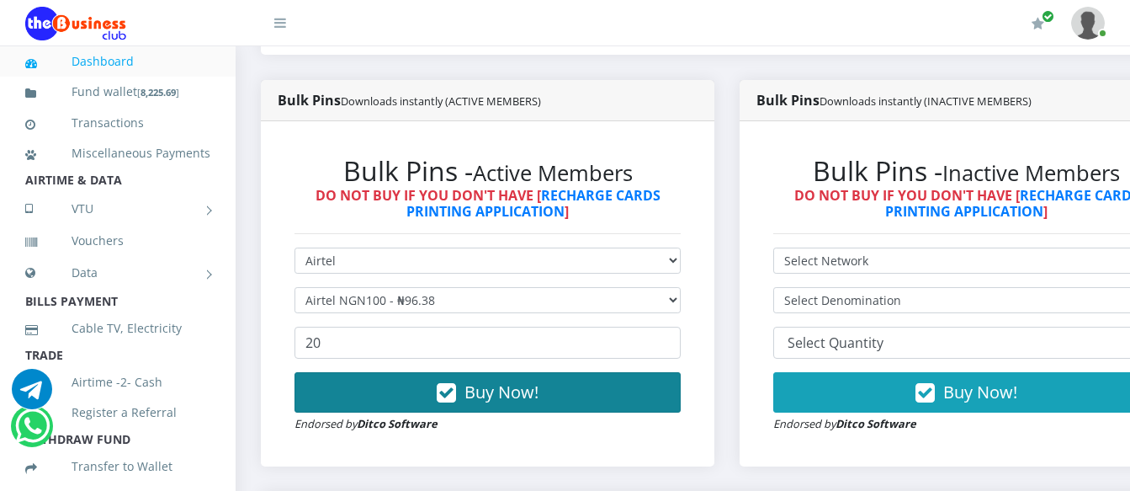
click at [407, 375] on button "Buy Now!" at bounding box center [488, 392] width 386 height 40
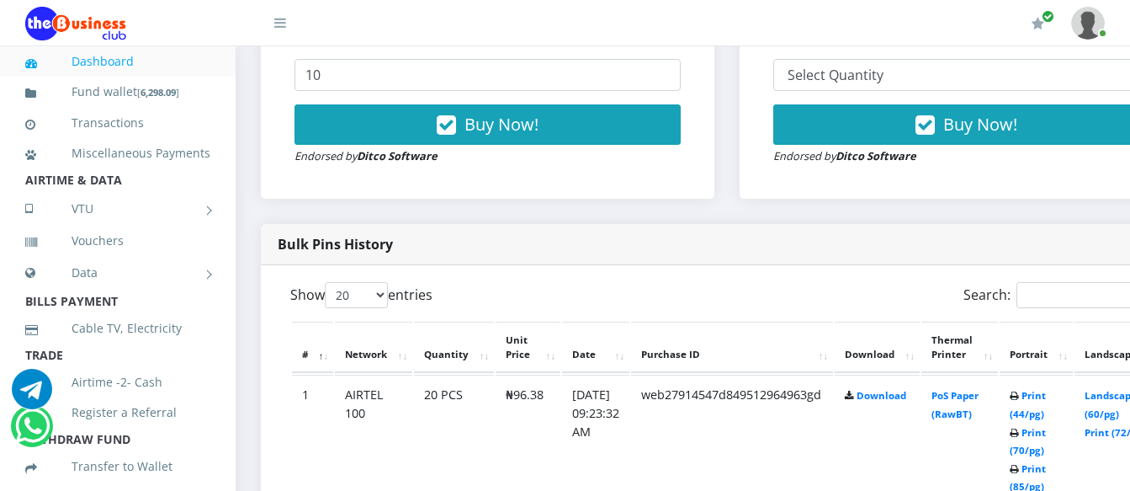
scroll to position [757, 0]
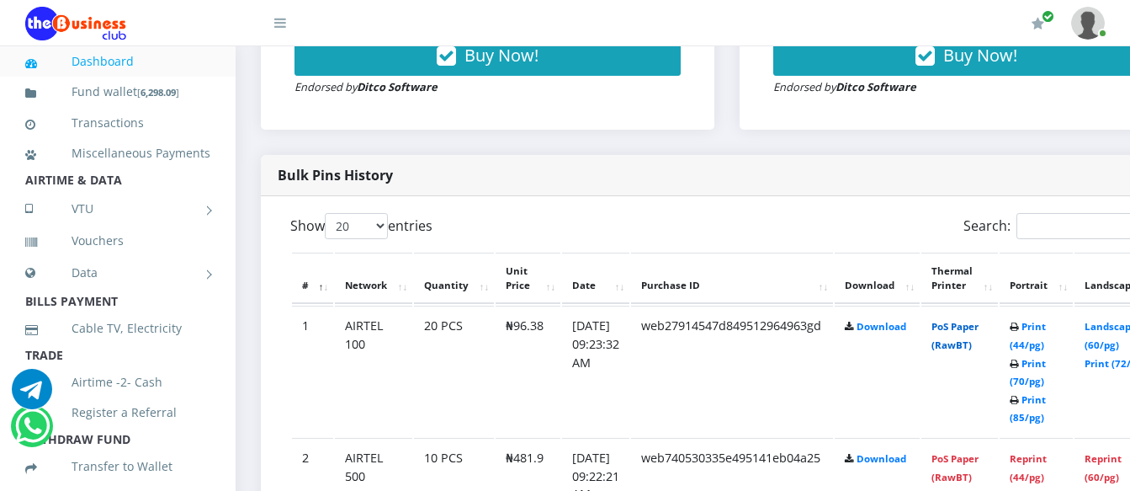
click at [979, 320] on link "PoS Paper (RawBT)" at bounding box center [955, 335] width 47 height 31
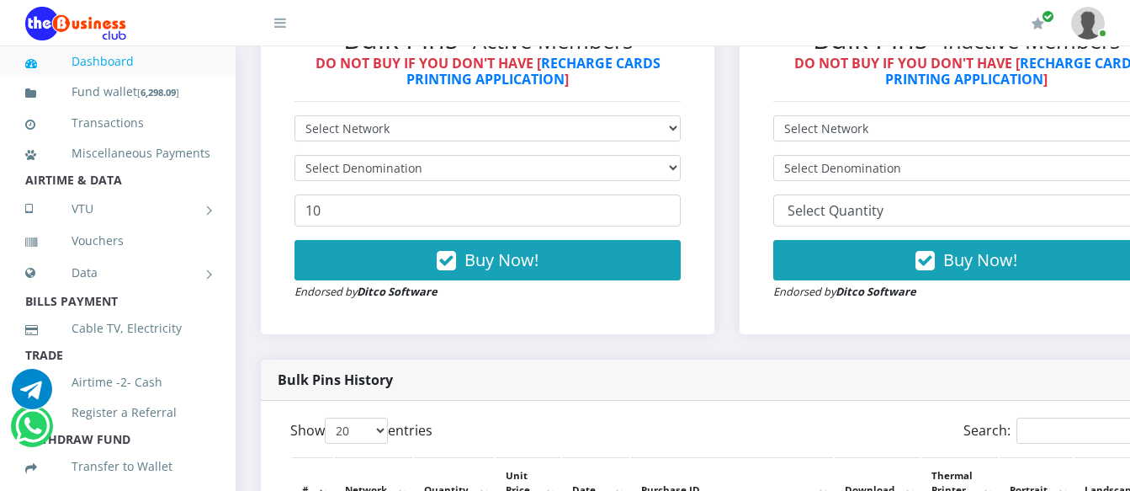
scroll to position [505, 0]
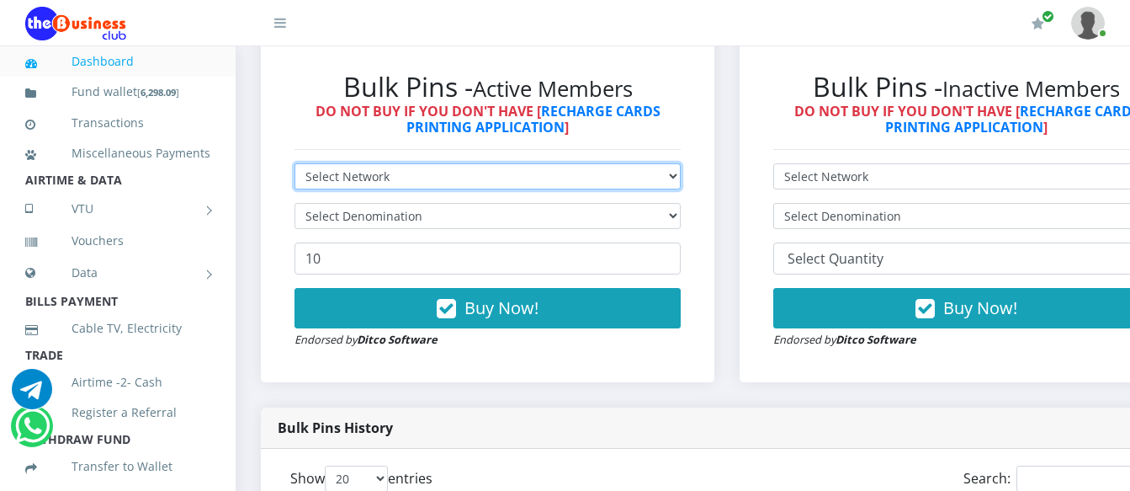
click at [422, 163] on select "Select Network MTN Globacom 9Mobile Airtel" at bounding box center [488, 176] width 386 height 26
select select "Airtel"
click at [295, 163] on select "Select Network MTN Globacom 9Mobile Airtel" at bounding box center [488, 176] width 386 height 26
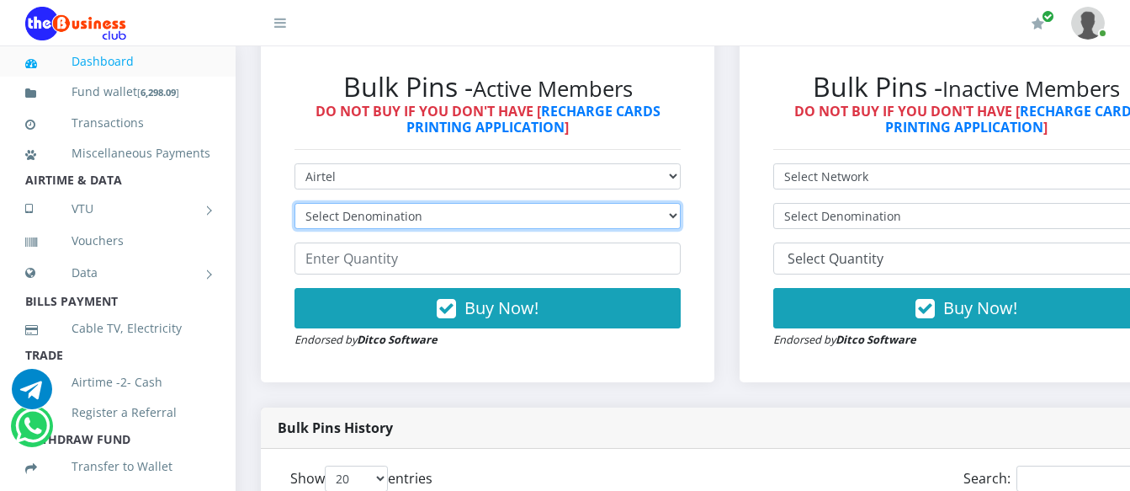
click at [389, 203] on select "Select Denomination Airtel NGN100 - ₦96.38 Airtel NGN200 - ₦192.76 Airtel NGN50…" at bounding box center [488, 216] width 386 height 26
select select "192.76-200"
click at [295, 203] on select "Select Denomination Airtel NGN100 - ₦96.38 Airtel NGN200 - ₦192.76 Airtel NGN50…" at bounding box center [488, 216] width 386 height 26
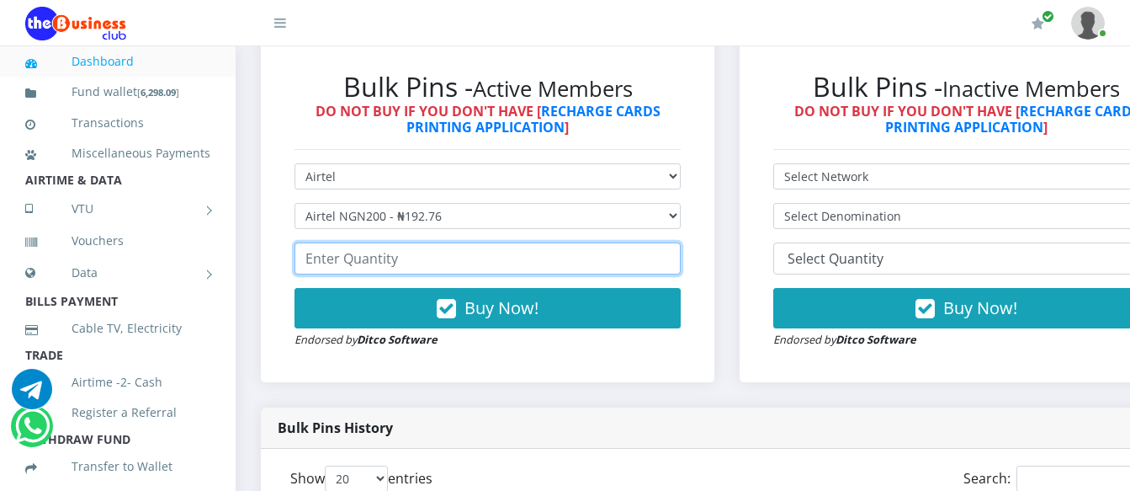
click at [390, 242] on input "number" at bounding box center [488, 258] width 386 height 32
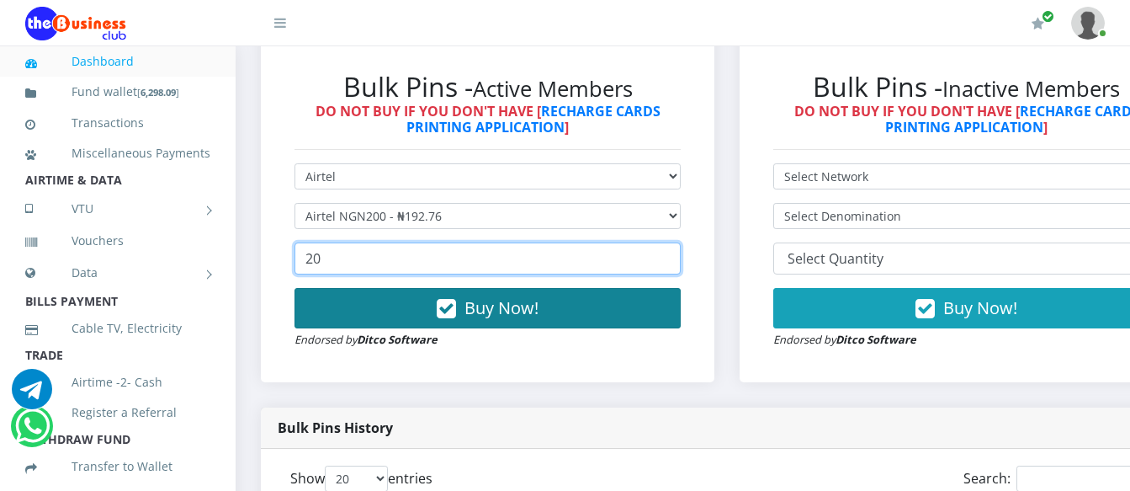
type input "20"
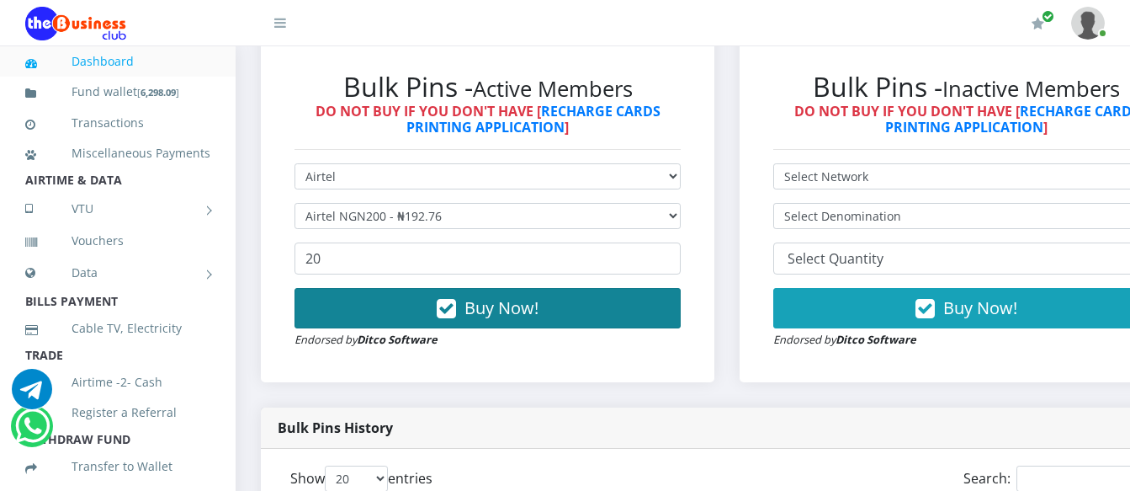
click at [348, 297] on button "Buy Now!" at bounding box center [488, 308] width 386 height 40
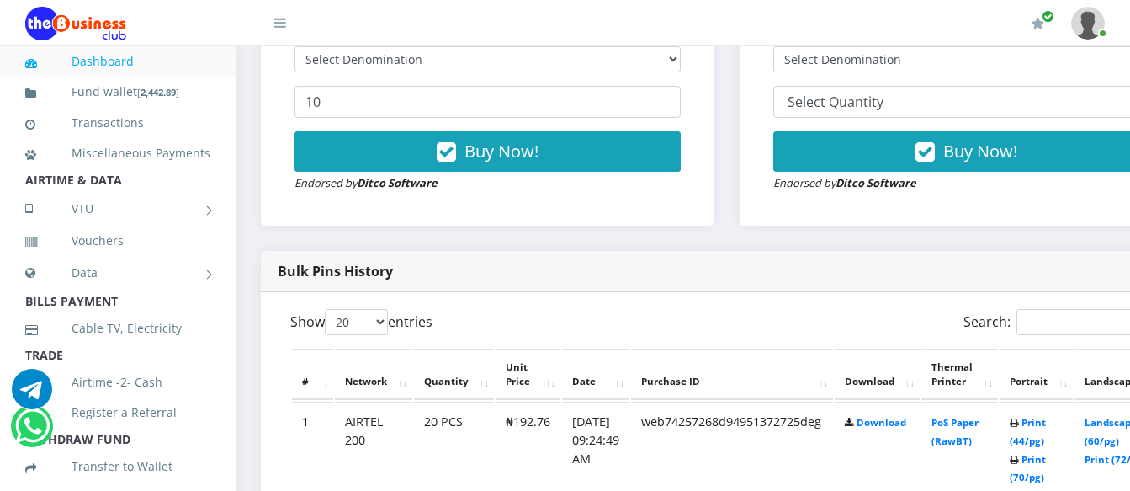
scroll to position [673, 0]
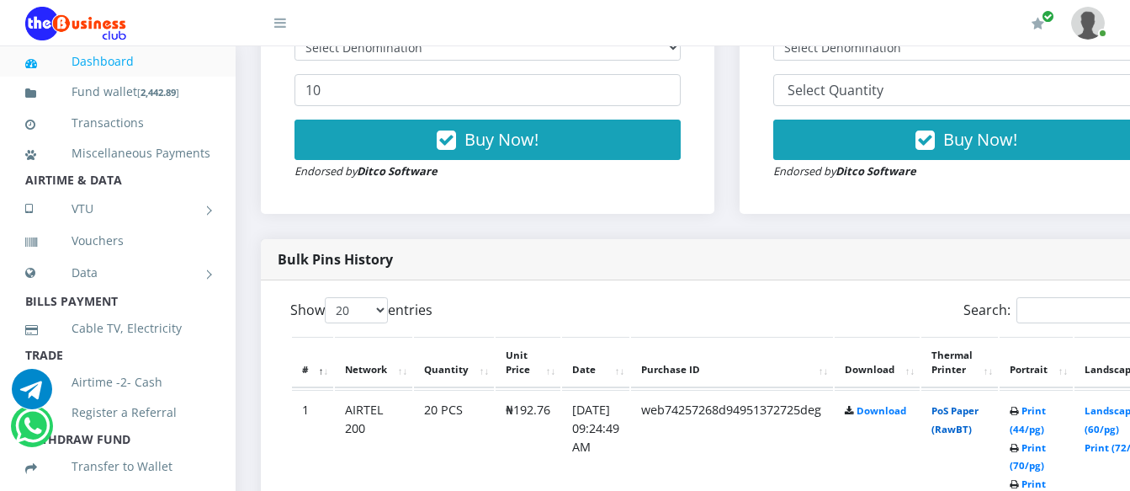
click at [979, 404] on link "PoS Paper (RawBT)" at bounding box center [955, 419] width 47 height 31
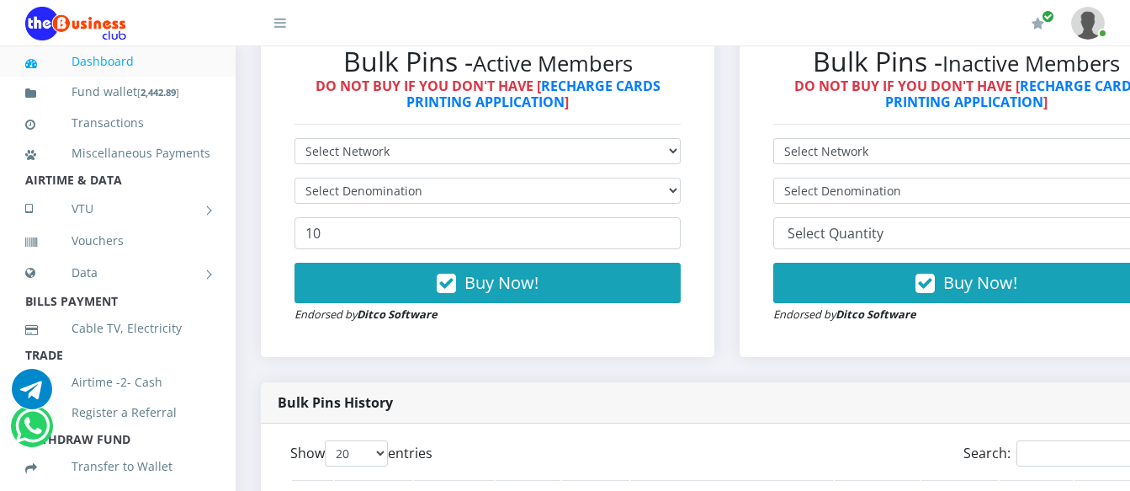
scroll to position [505, 0]
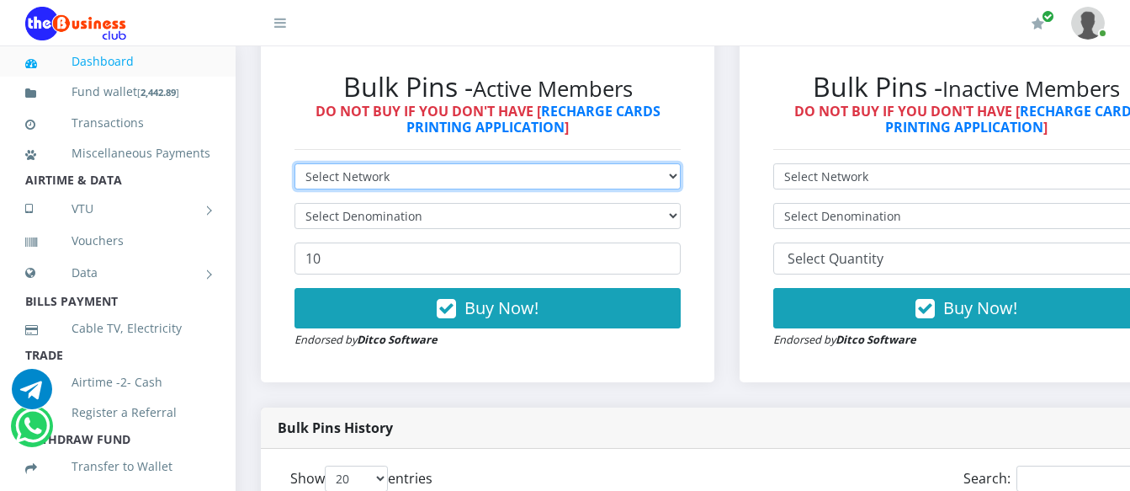
click at [326, 163] on select "Select Network MTN Globacom 9Mobile Airtel" at bounding box center [488, 176] width 386 height 26
select select "Glo"
click at [295, 163] on select "Select Network MTN Globacom 9Mobile Airtel" at bounding box center [488, 176] width 386 height 26
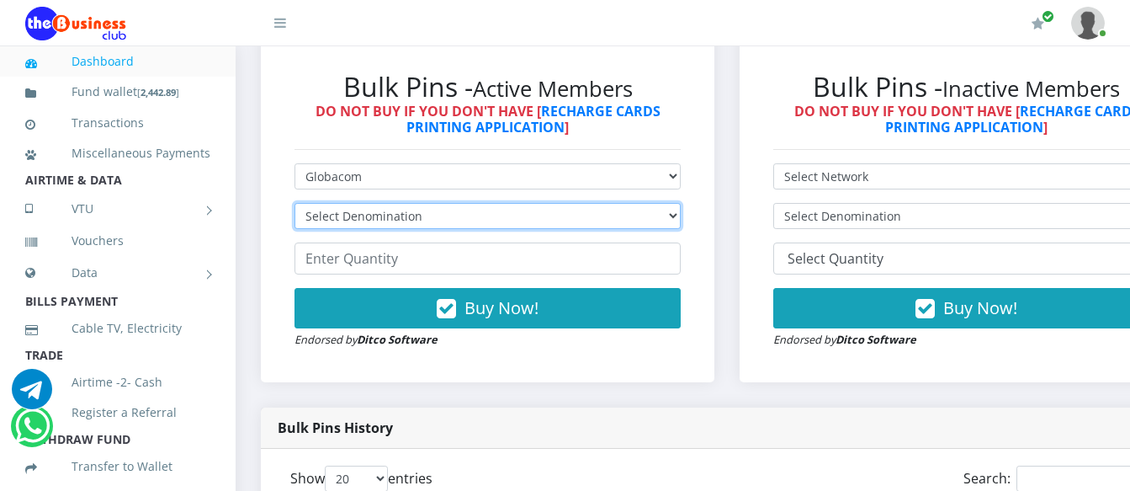
click at [317, 203] on select "Select Denomination Glo NGN100 - ₦96.55 Glo NGN200 - ₦193.10 Glo NGN500 - ₦482.…" at bounding box center [488, 216] width 386 height 26
select select "96.55-100"
click at [295, 203] on select "Select Denomination Glo NGN100 - ₦96.55 Glo NGN200 - ₦193.10 Glo NGN500 - ₦482.…" at bounding box center [488, 216] width 386 height 26
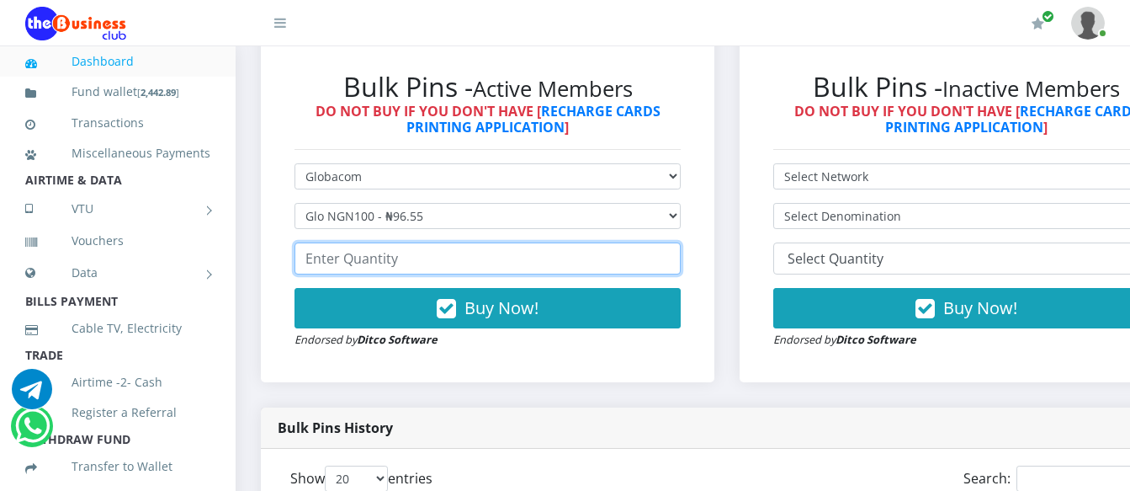
click at [328, 244] on input "number" at bounding box center [488, 258] width 386 height 32
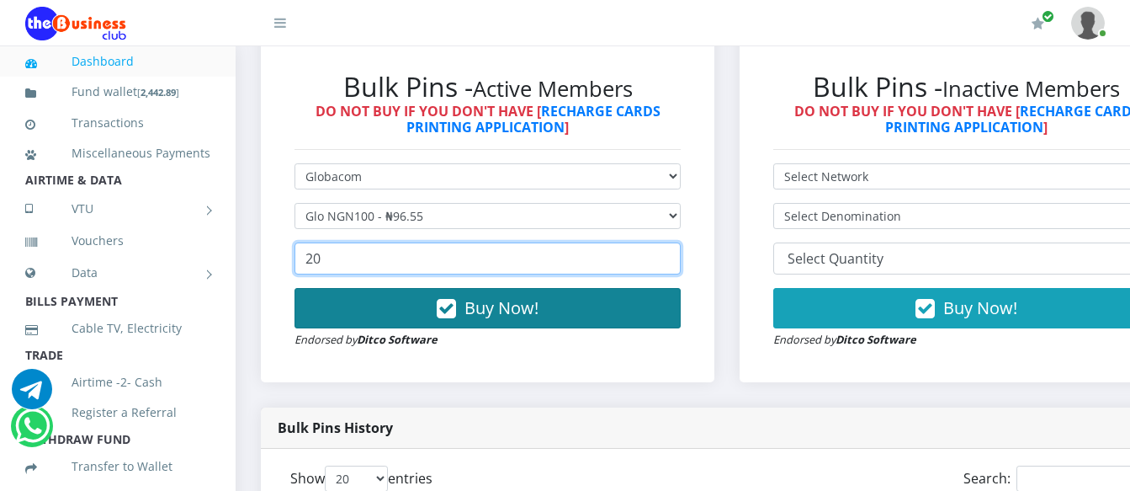
type input "20"
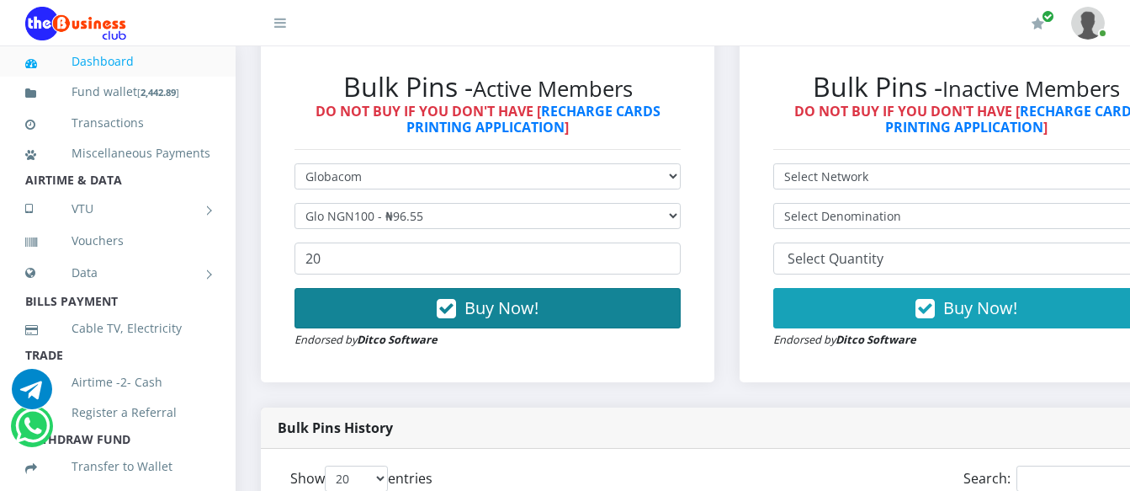
click at [391, 288] on button "Buy Now!" at bounding box center [488, 308] width 386 height 40
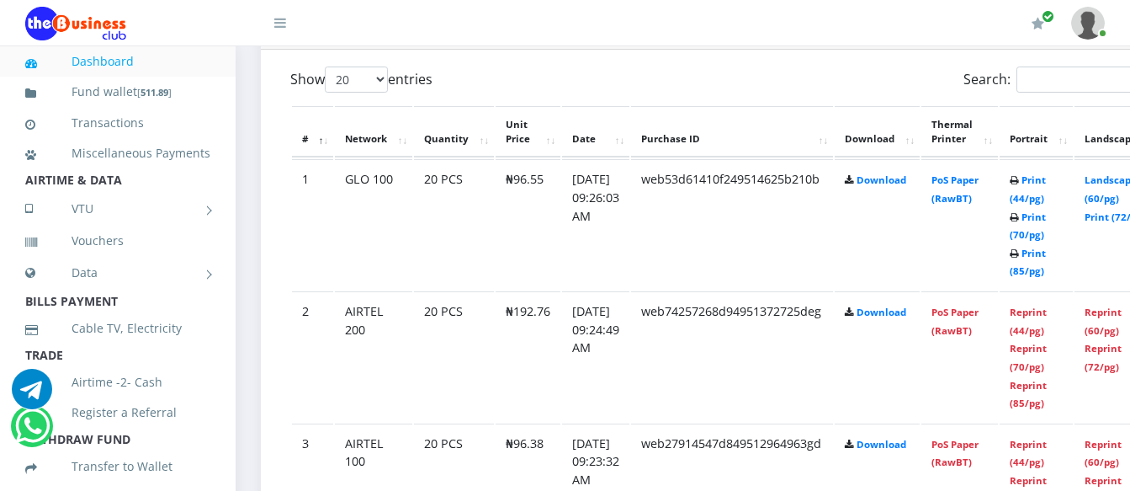
scroll to position [926, 0]
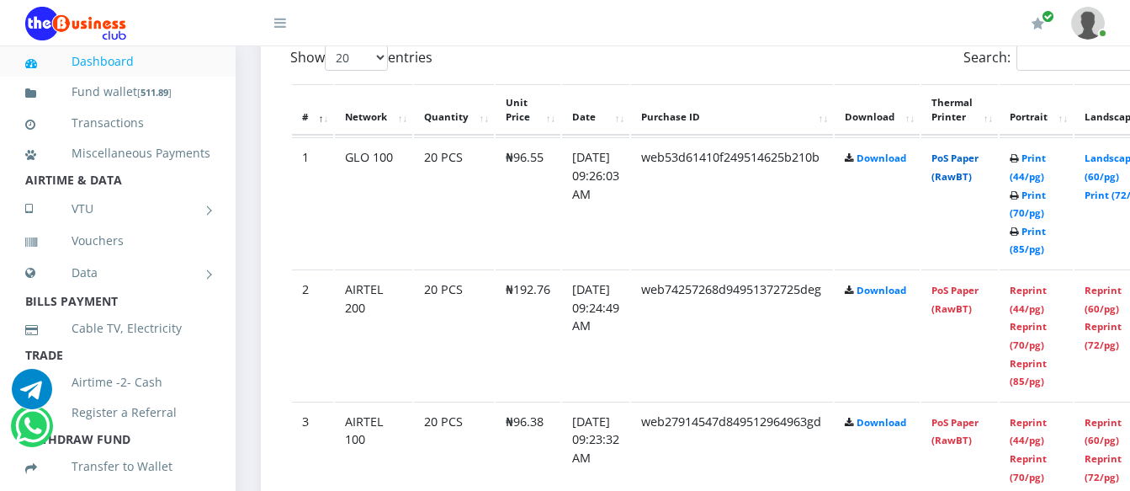
click at [979, 151] on link "PoS Paper (RawBT)" at bounding box center [955, 166] width 47 height 31
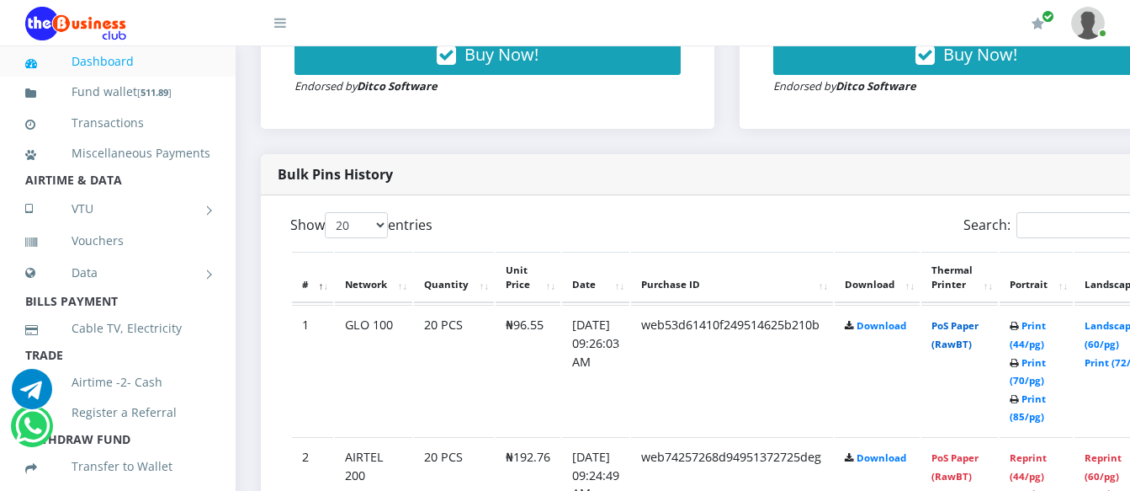
scroll to position [757, 0]
